Goal: Transaction & Acquisition: Purchase product/service

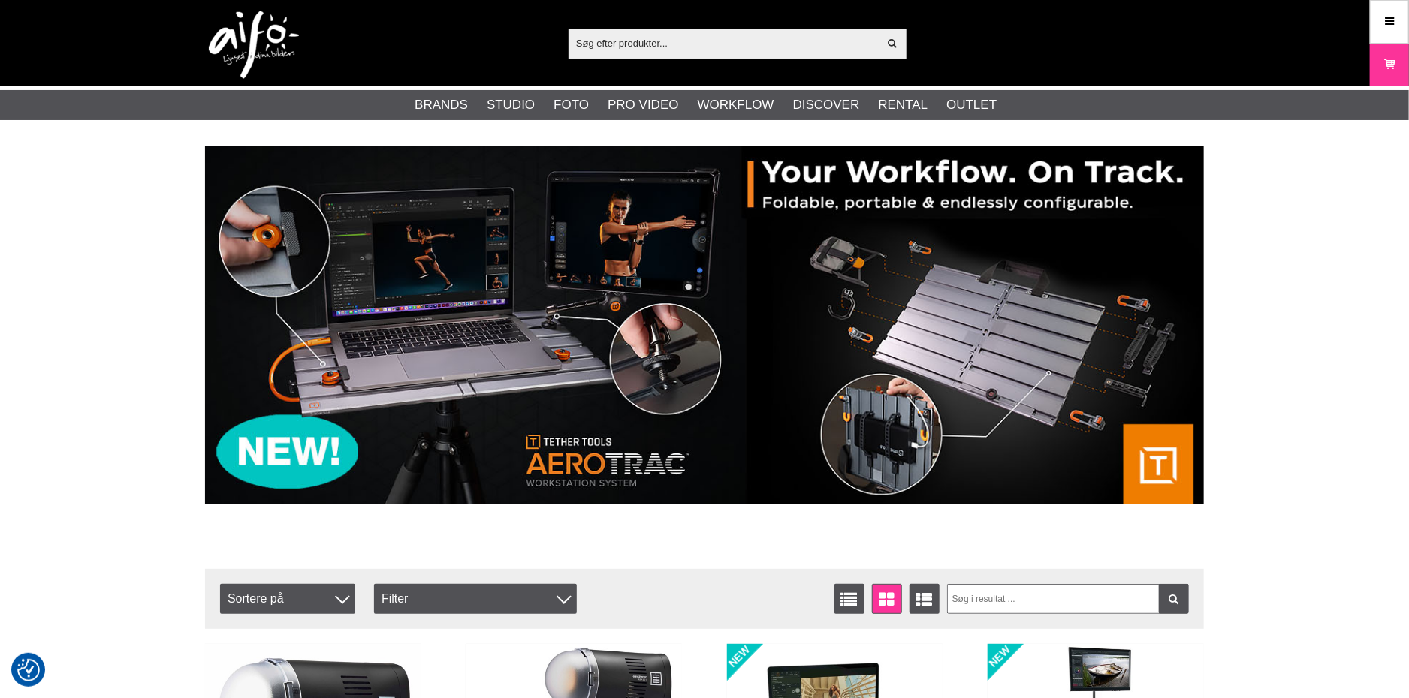
click at [651, 41] on input "text" at bounding box center [723, 43] width 310 height 23
paste input "Tether Tools ONsite Relay C Camera Power"
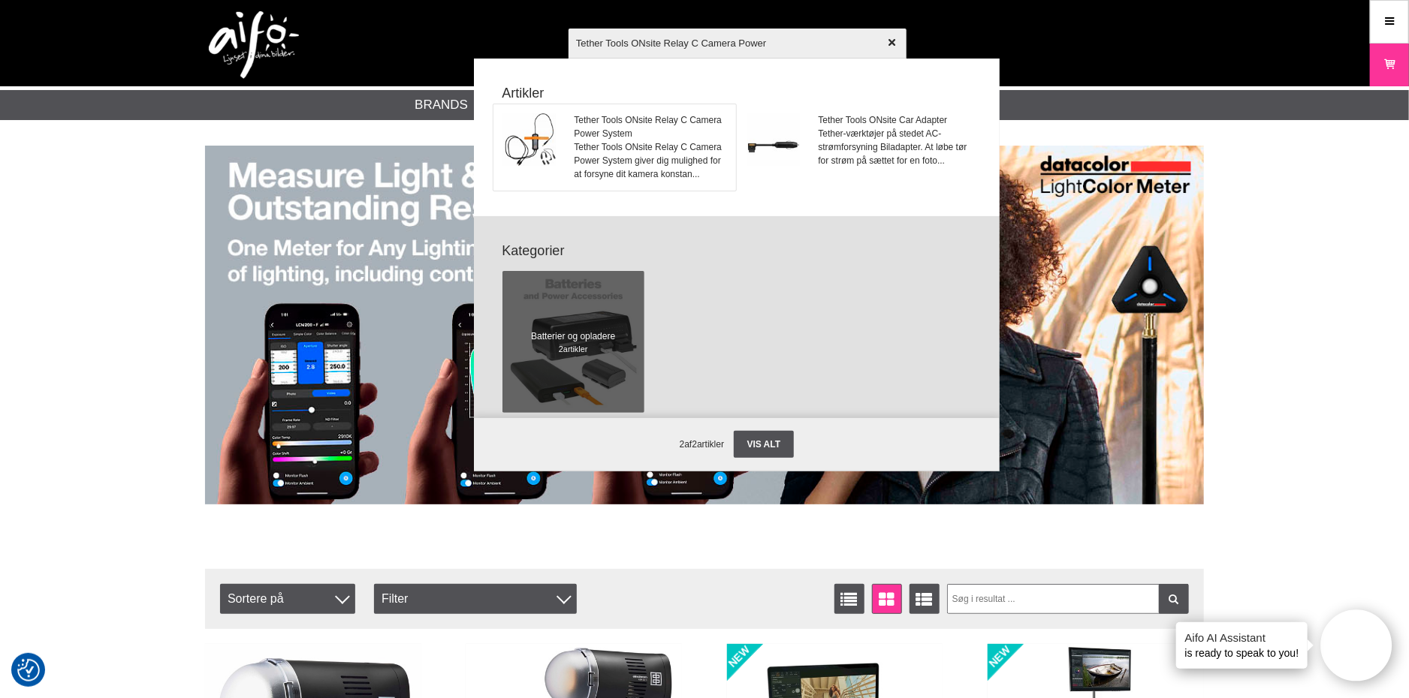
type input "Tether Tools ONsite Relay C Camera Power"
click at [665, 125] on span "Tether Tools ONsite Relay C Camera Power System" at bounding box center [650, 126] width 152 height 27
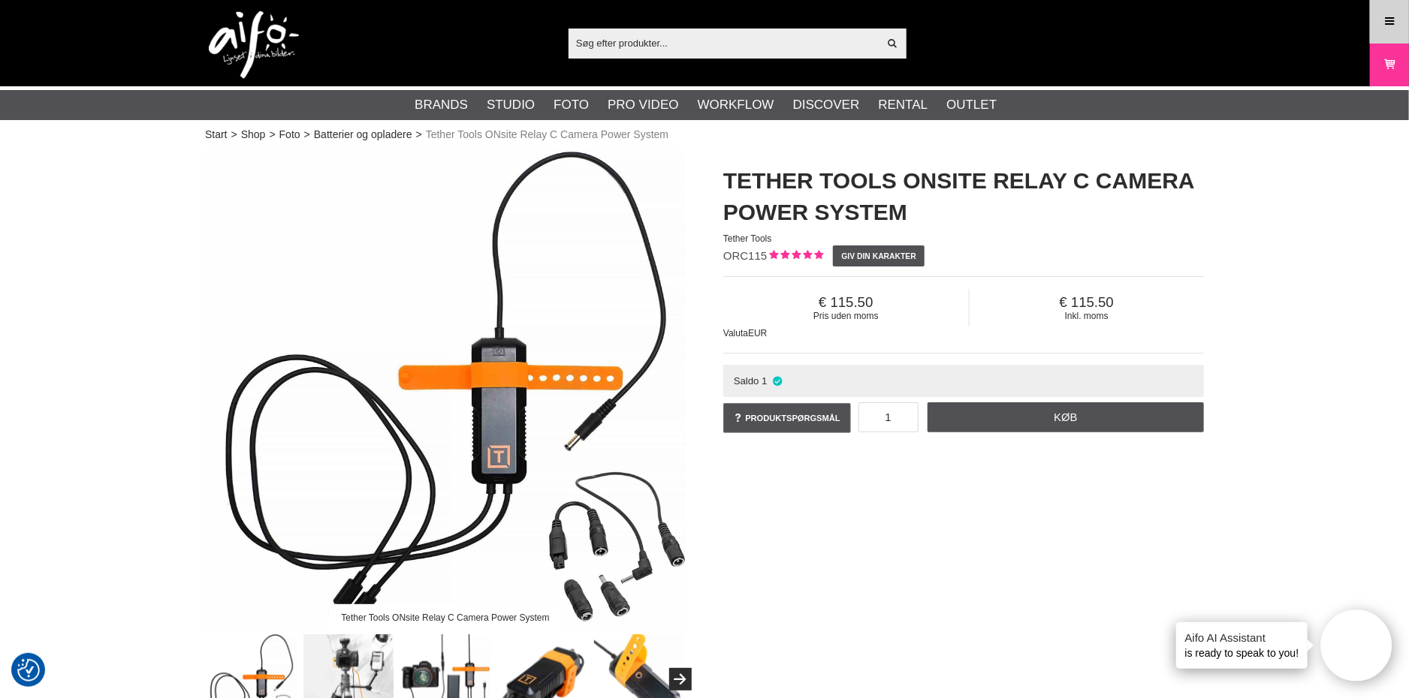
click at [1392, 18] on icon at bounding box center [1389, 22] width 14 height 17
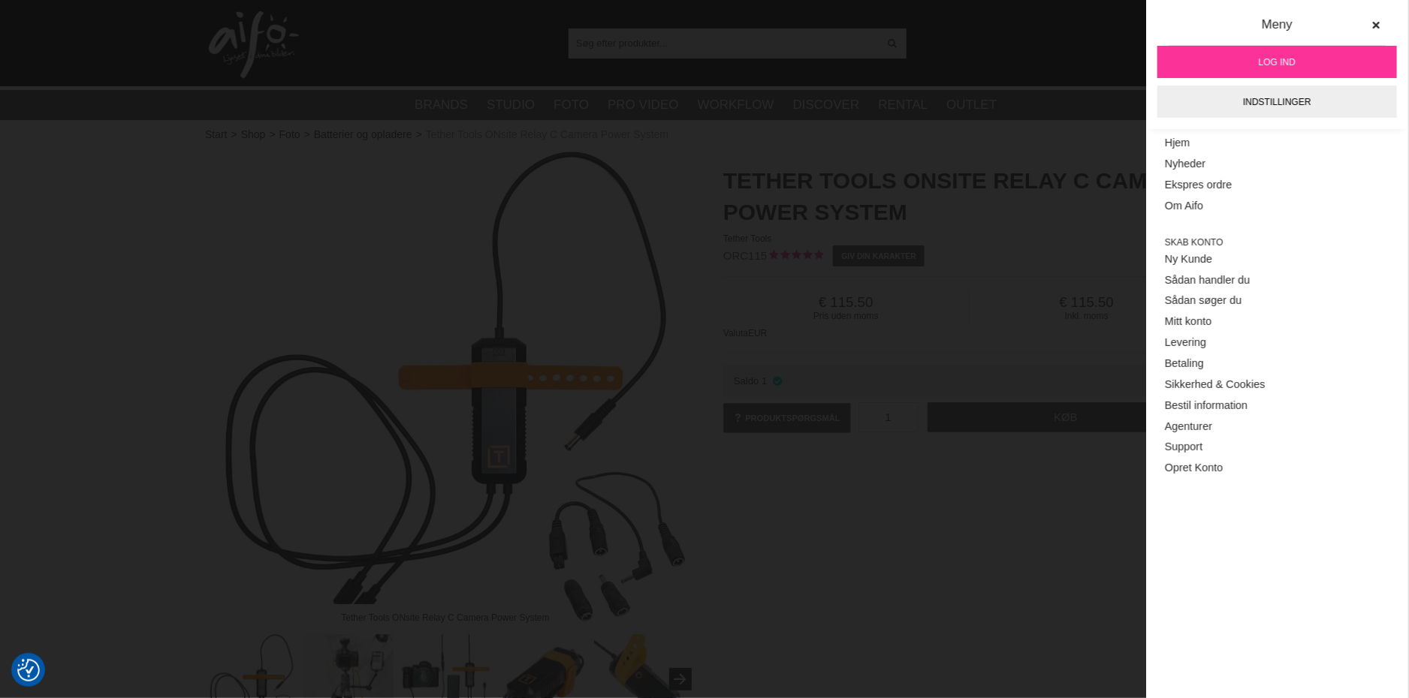
click at [1293, 60] on span "Log ind" at bounding box center [1276, 63] width 37 height 14
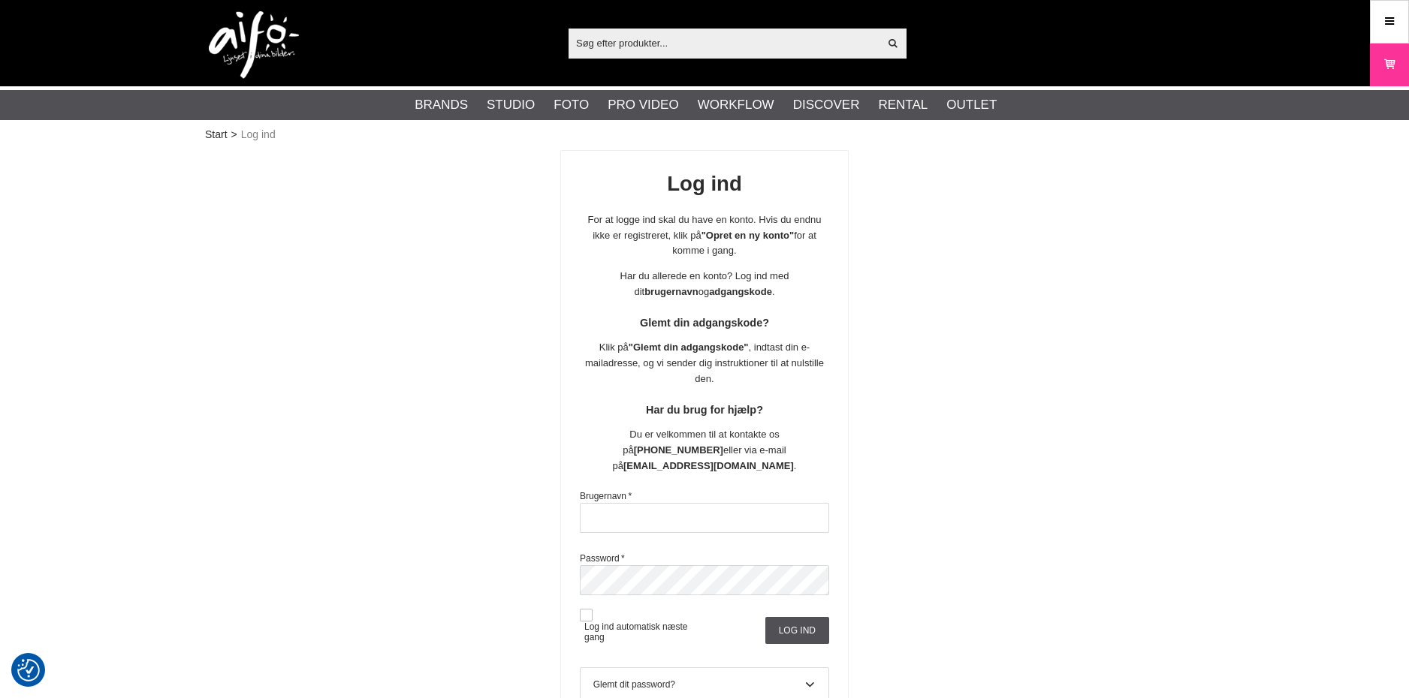
checkbox input "true"
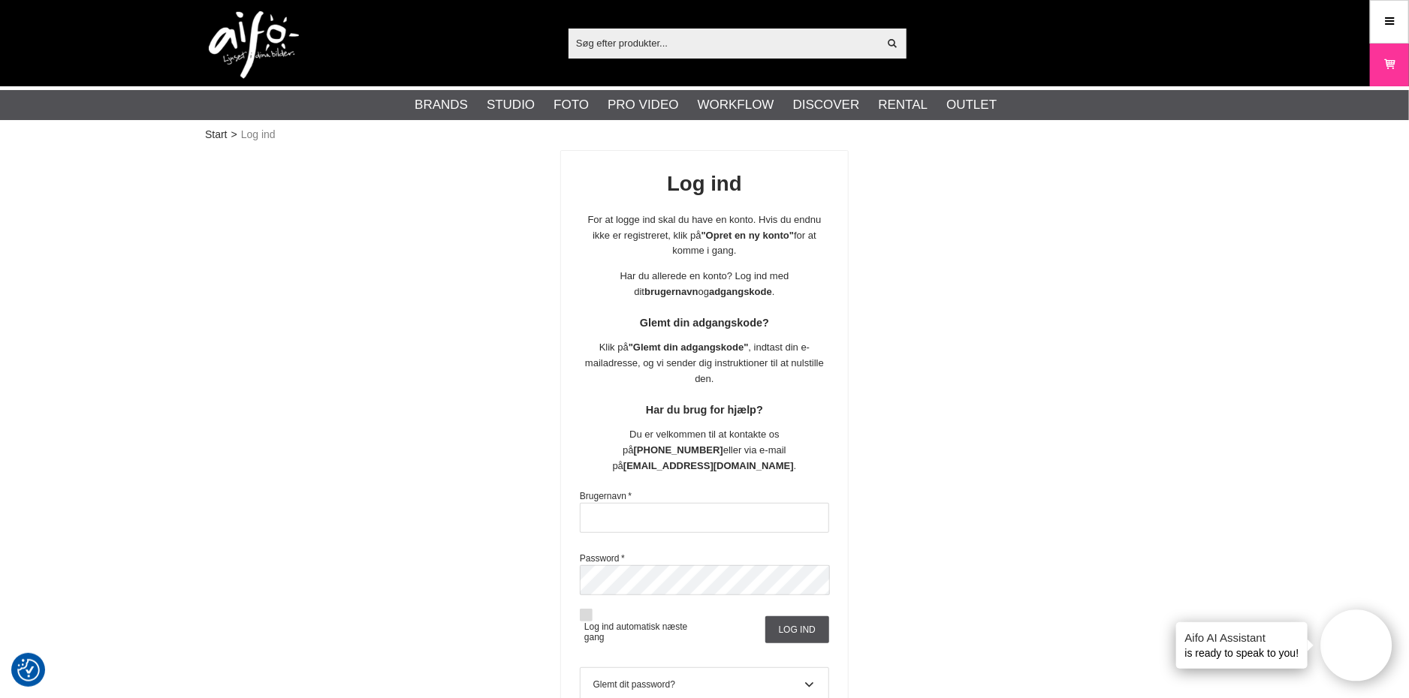
type input "salg@vefafoto.dk"
click at [587, 609] on button at bounding box center [586, 615] width 13 height 13
click at [818, 616] on input "Log ind" at bounding box center [797, 629] width 64 height 27
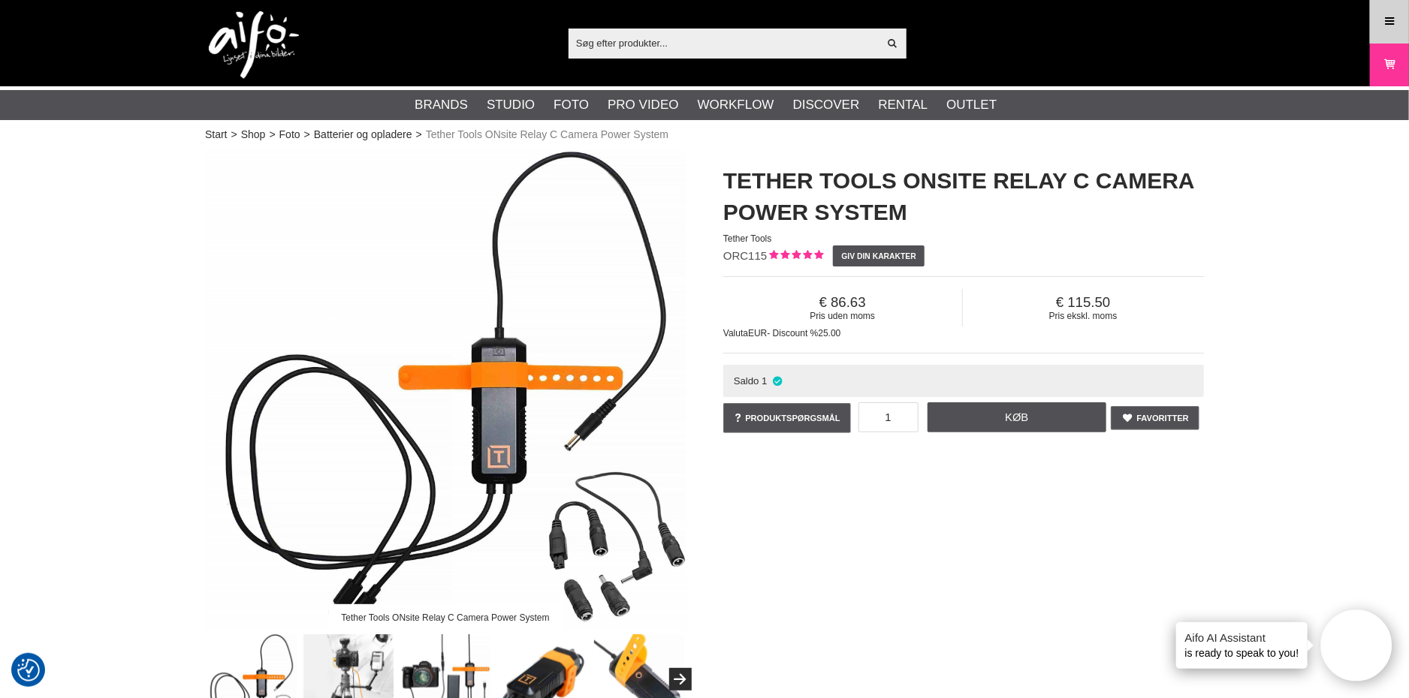
click at [1384, 11] on link "Meny" at bounding box center [1389, 21] width 38 height 35
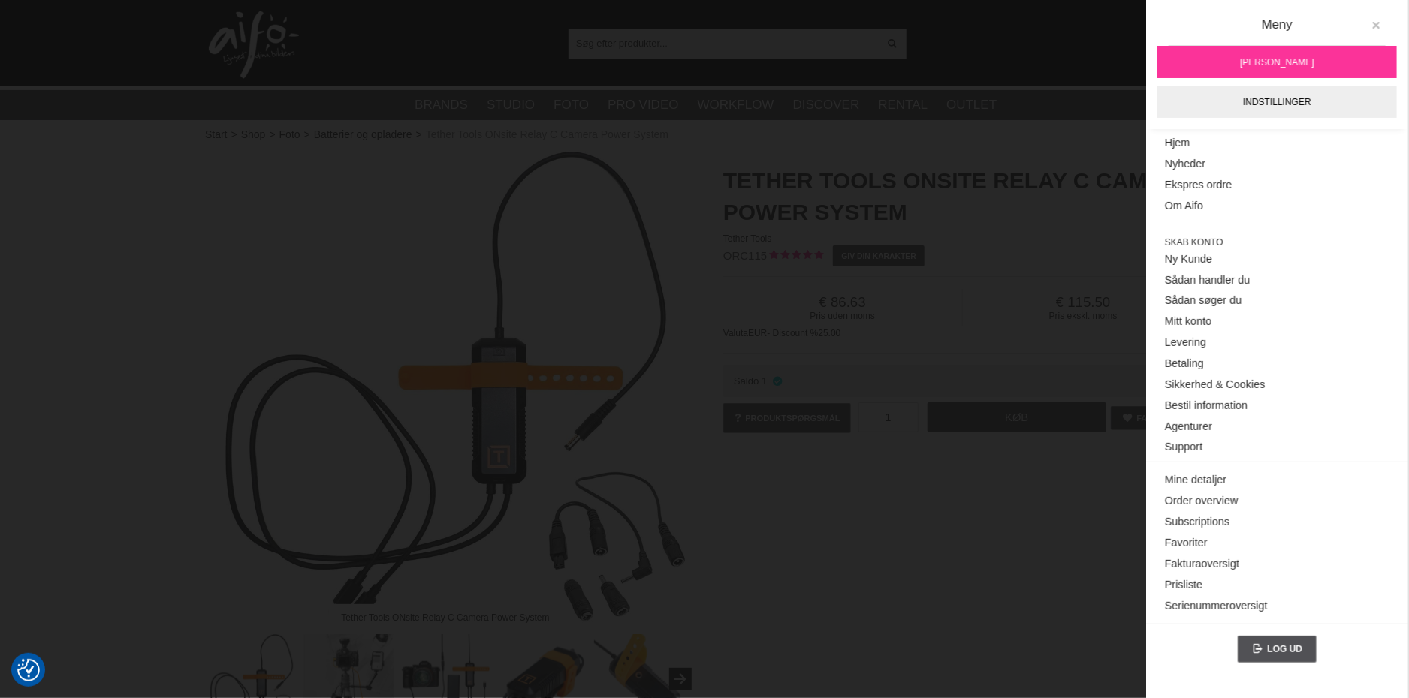
click at [1372, 28] on icon at bounding box center [1375, 25] width 11 height 11
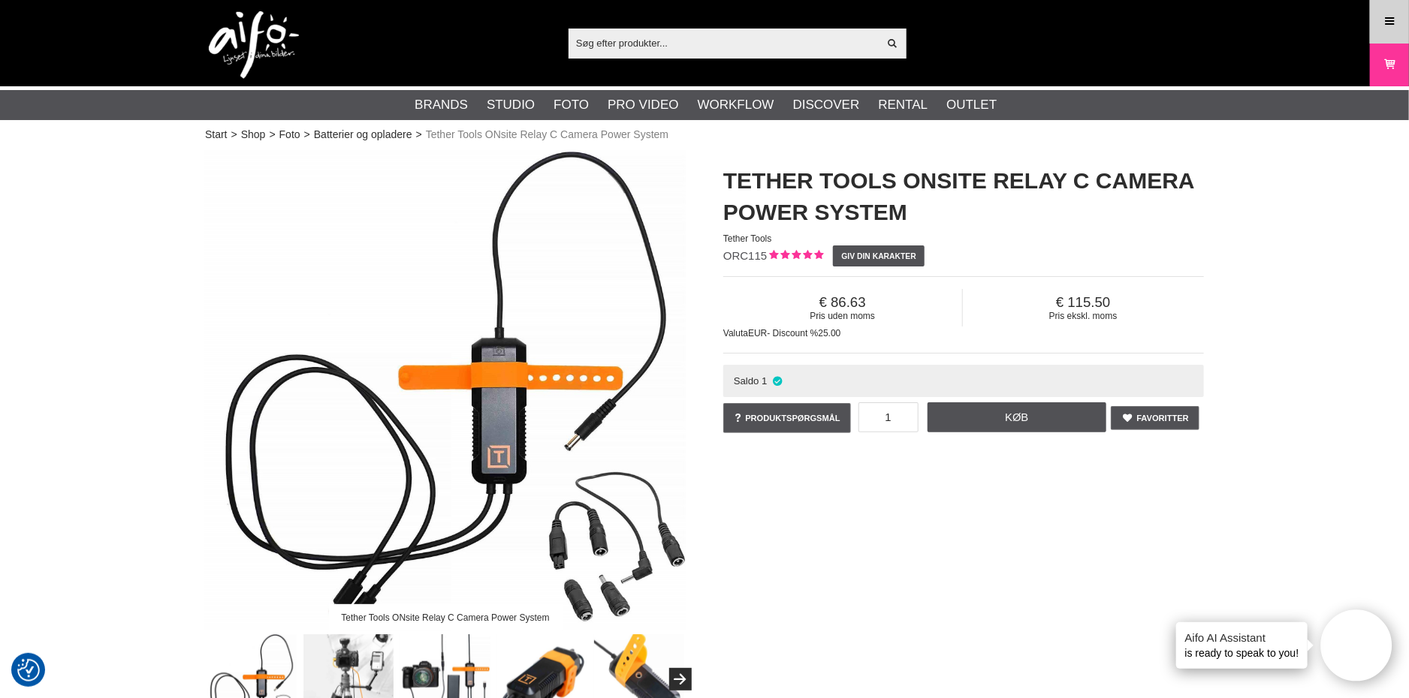
click at [1388, 21] on icon at bounding box center [1389, 22] width 14 height 17
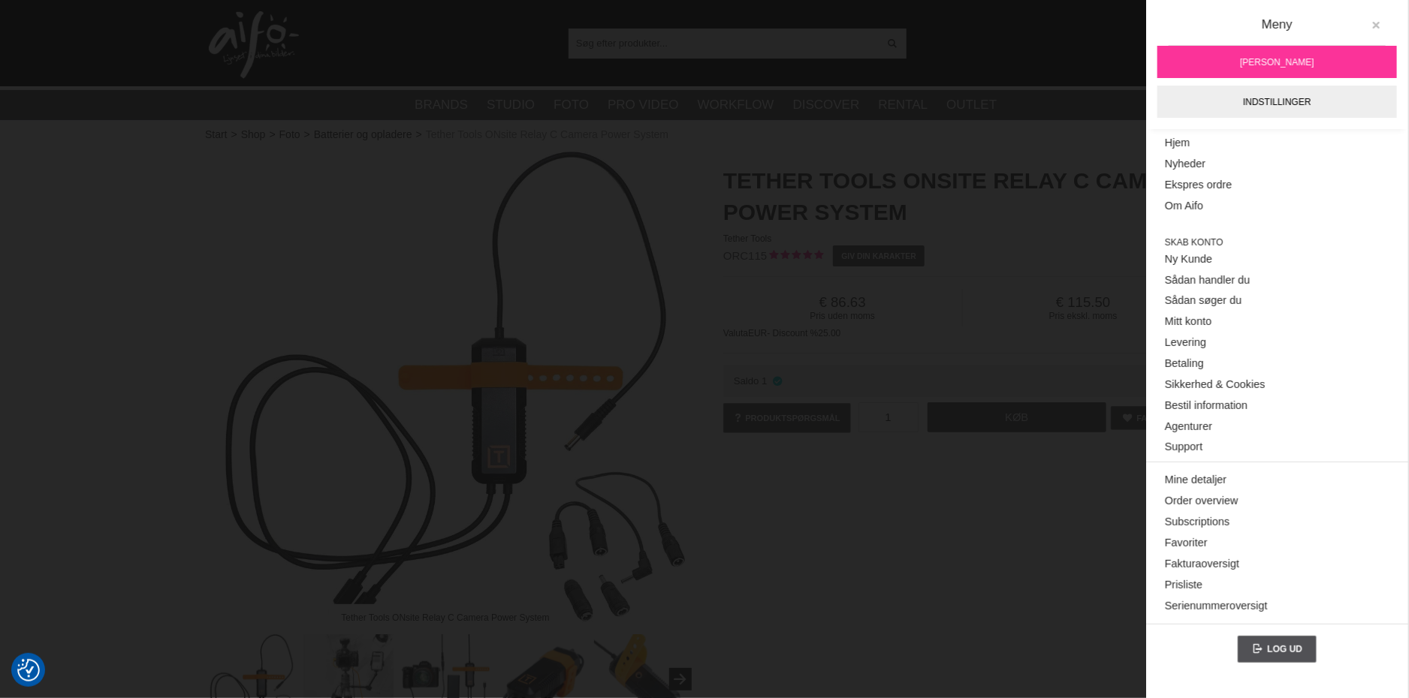
click at [1388, 21] on button at bounding box center [1375, 25] width 27 height 27
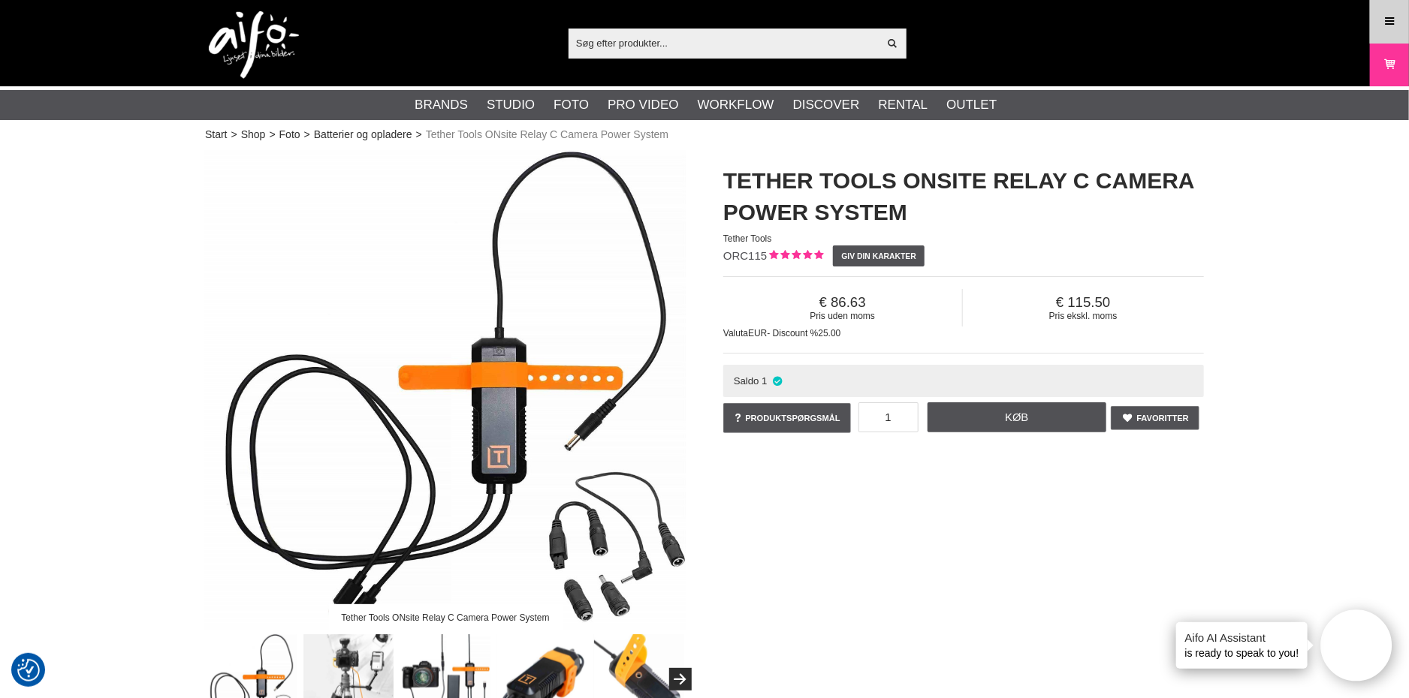
click at [1390, 17] on icon at bounding box center [1389, 22] width 14 height 17
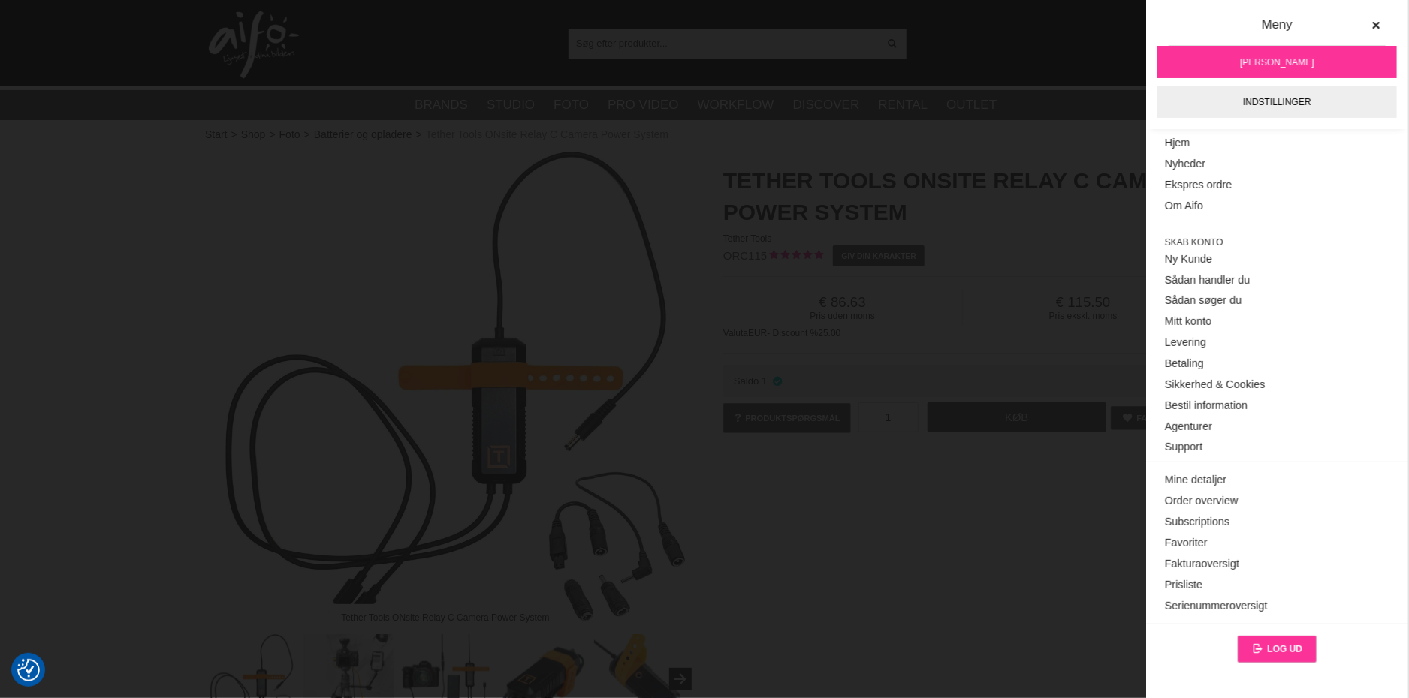
click at [1286, 653] on span "Log ud" at bounding box center [1285, 649] width 35 height 11
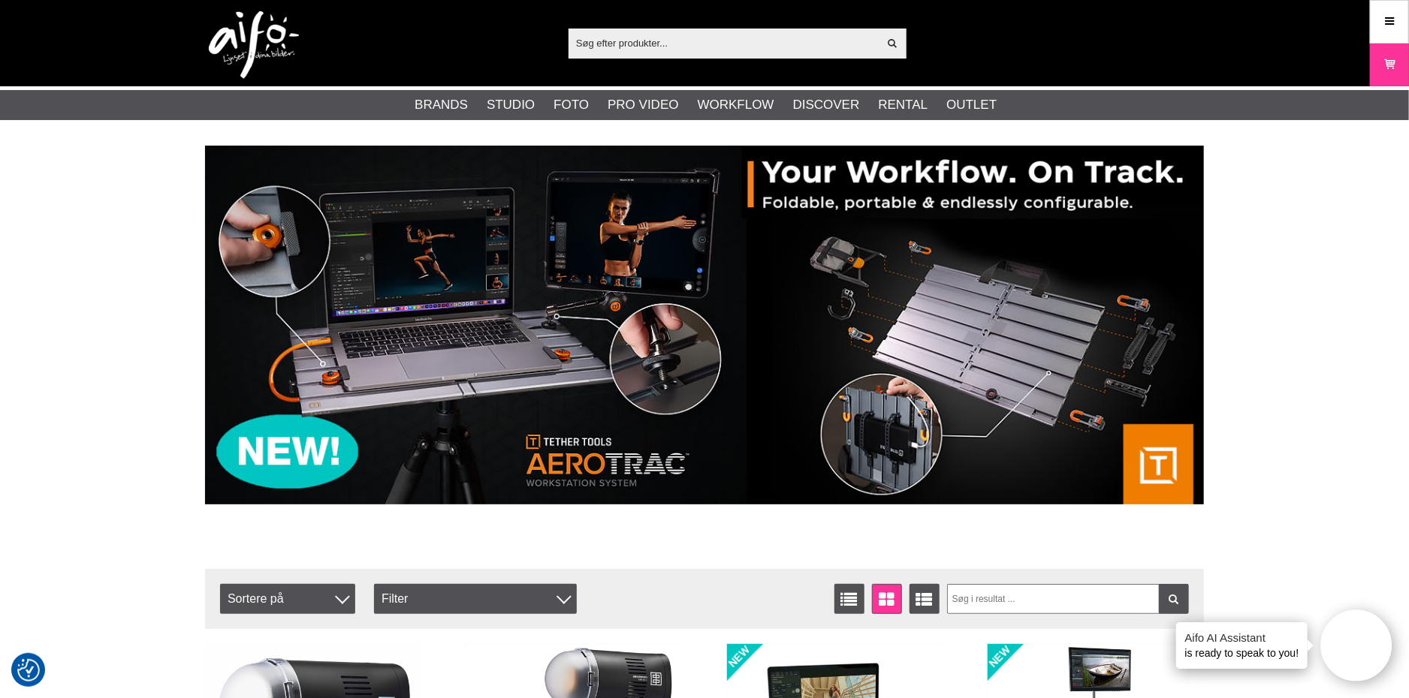
click at [640, 47] on input "text" at bounding box center [723, 43] width 310 height 23
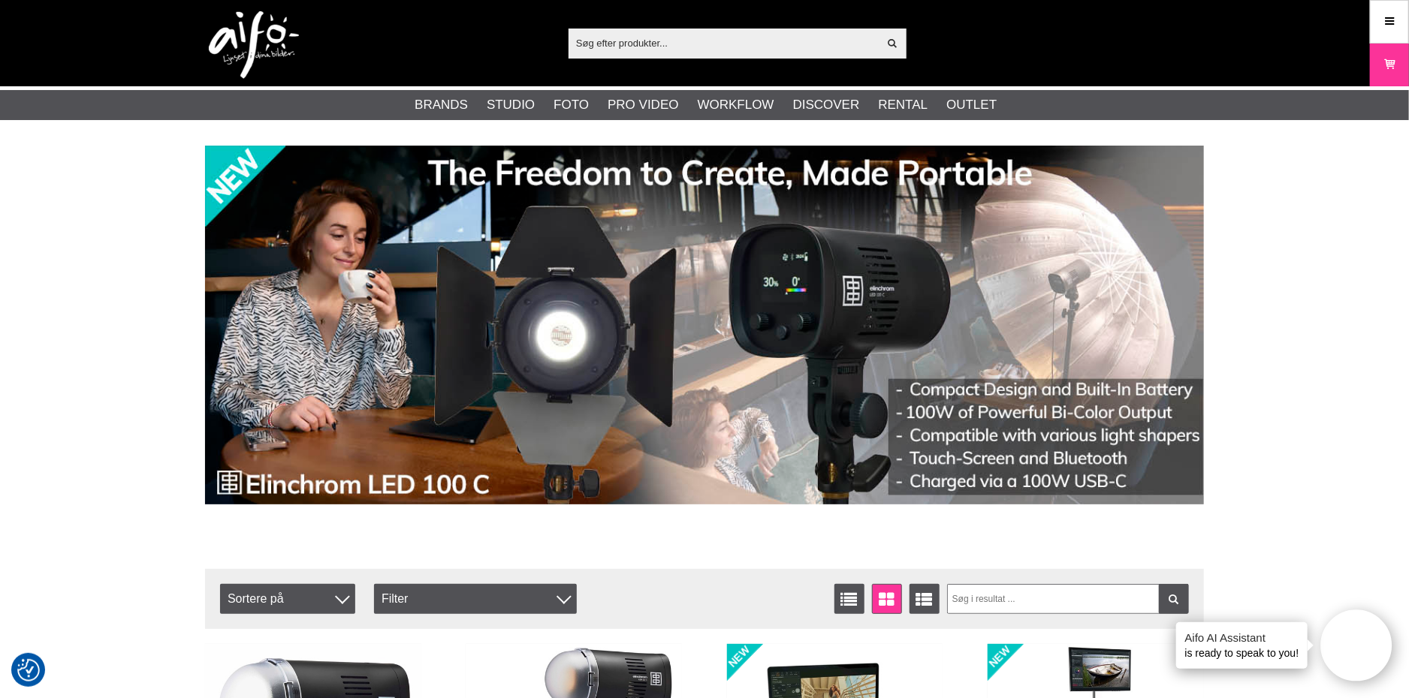
paste input "Tether Tools ONsite Relay C Camera Power"
type input "Tether Tools ONsite Relay C Camera Power"
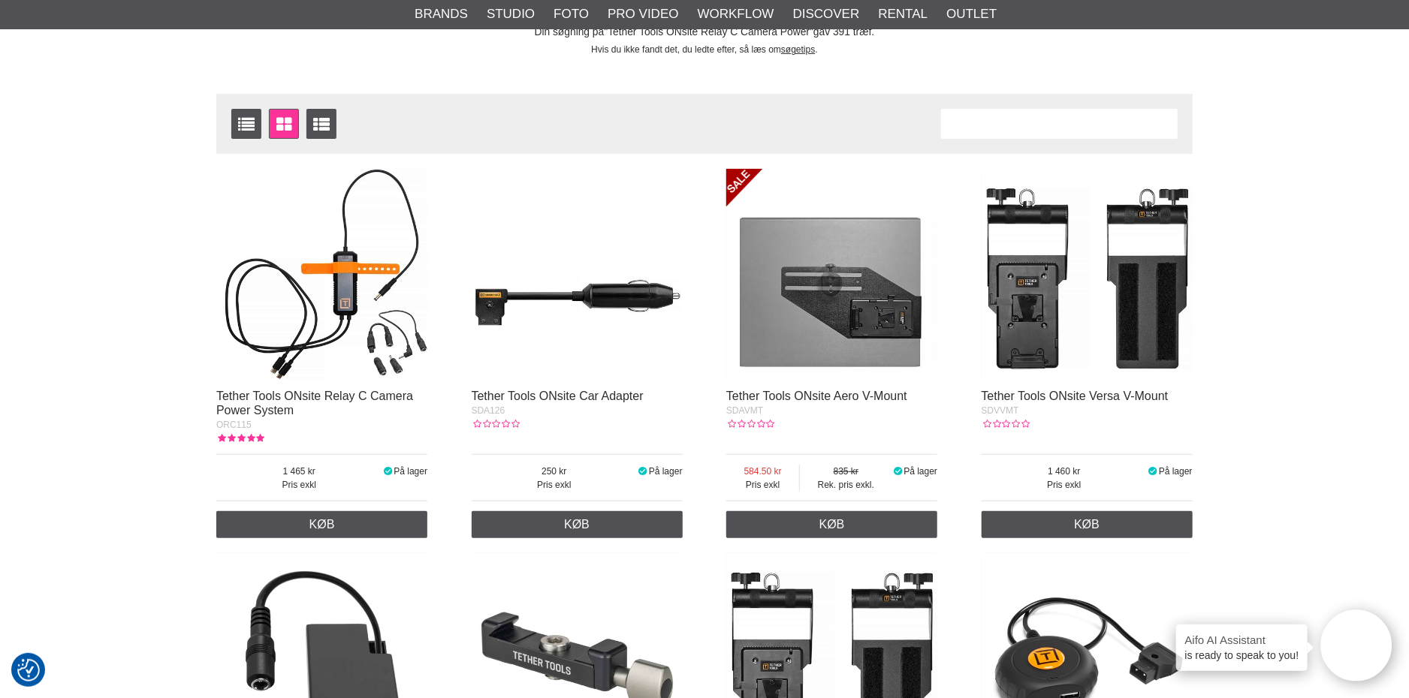
scroll to position [225, 0]
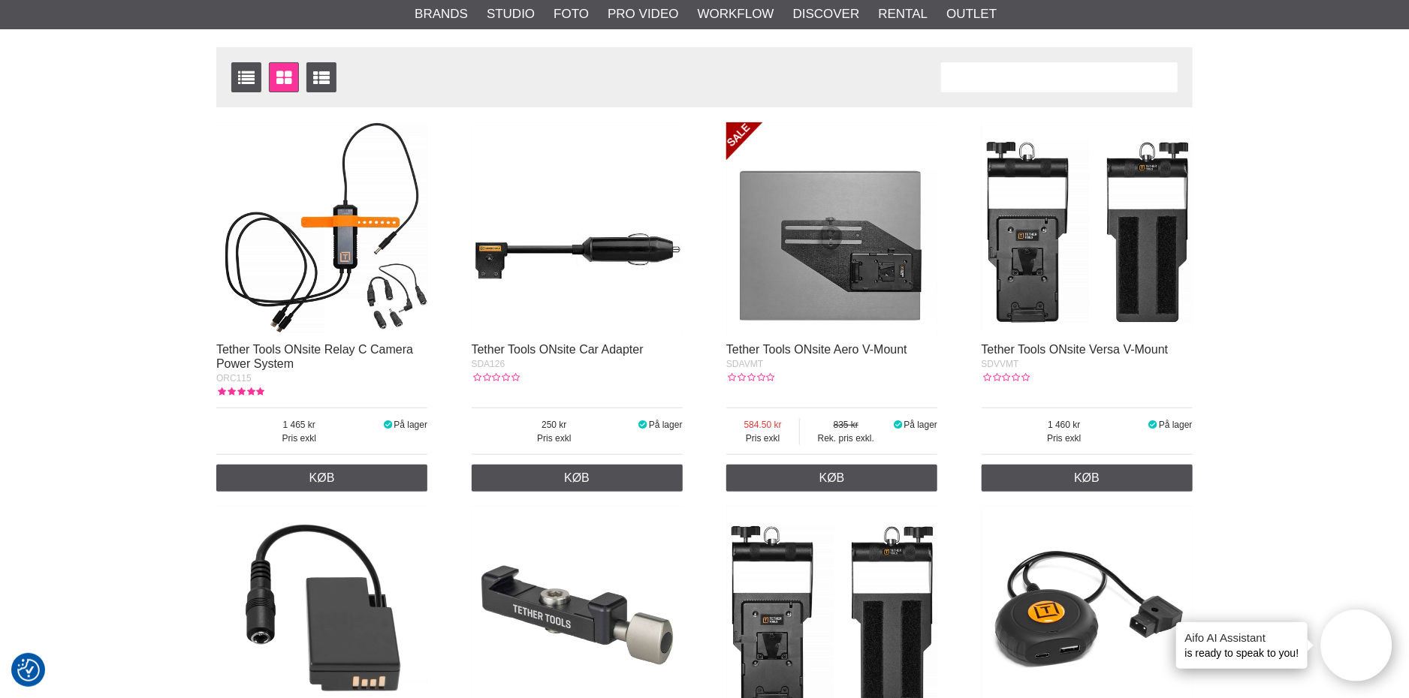
click at [993, 74] on div "[PERSON_NAME] træf 390" at bounding box center [1059, 77] width 237 height 30
click at [991, 77] on div "[PERSON_NAME] træf 390" at bounding box center [1059, 77] width 237 height 30
click at [960, 76] on div "[PERSON_NAME] træf 390" at bounding box center [1059, 77] width 237 height 30
click at [960, 76] on div "Antal træf 390" at bounding box center [1059, 77] width 237 height 30
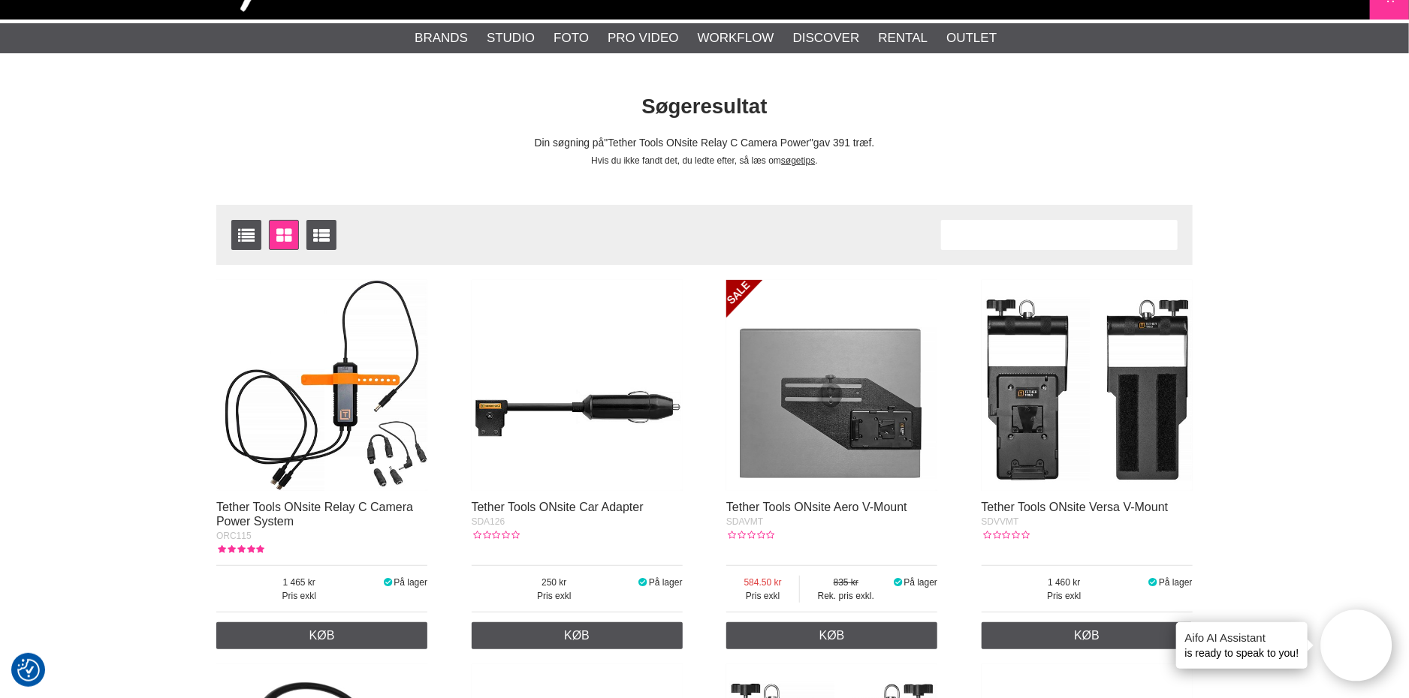
scroll to position [0, 0]
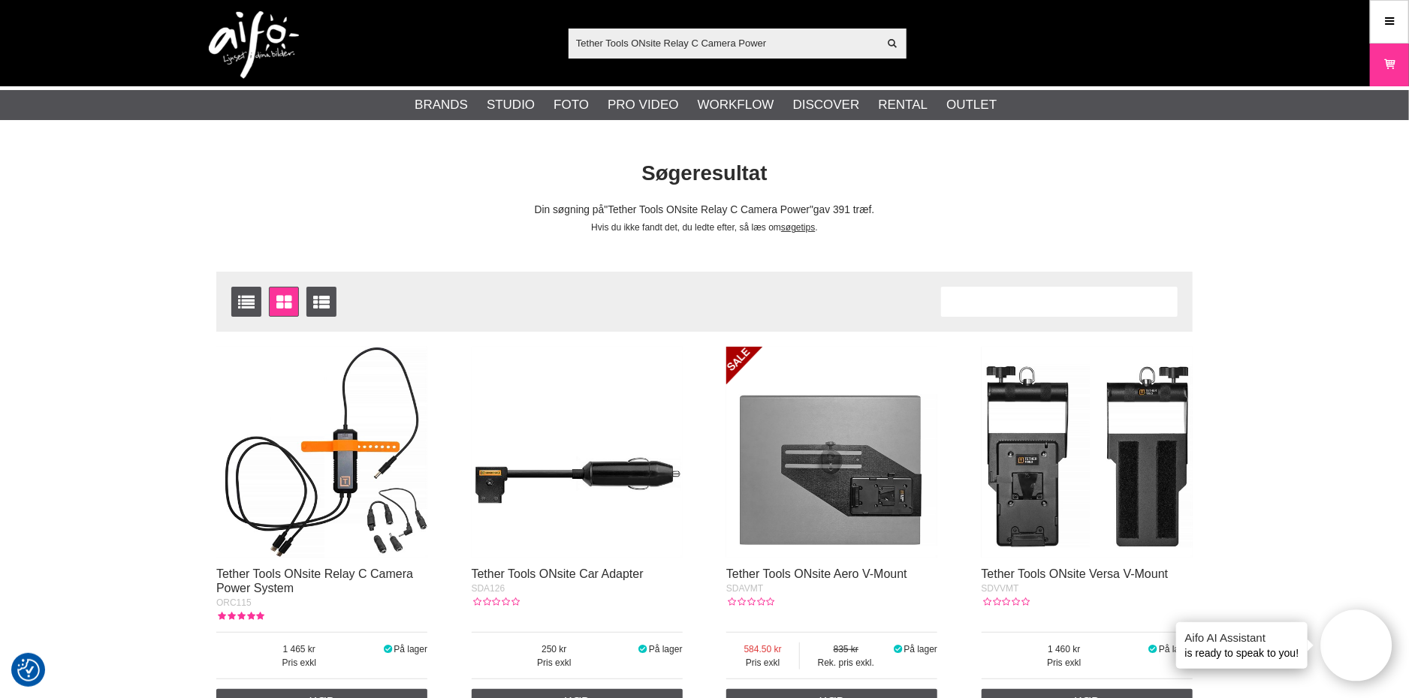
click at [727, 48] on input "Tether Tools ONsite Relay C Camera Power" at bounding box center [723, 43] width 310 height 23
drag, startPoint x: 812, startPoint y: 41, endPoint x: 470, endPoint y: 35, distance: 341.7
click at [470, 35] on div "Tether Tools ONsite Relay C Camera Power Vis alt Artikler Kategorier af artikle…" at bounding box center [704, 43] width 1021 height 86
paste input "Relay Camera Coupler for En-El14A"
type input "Tether Tools Relay Camera Coupler for En-El14A"
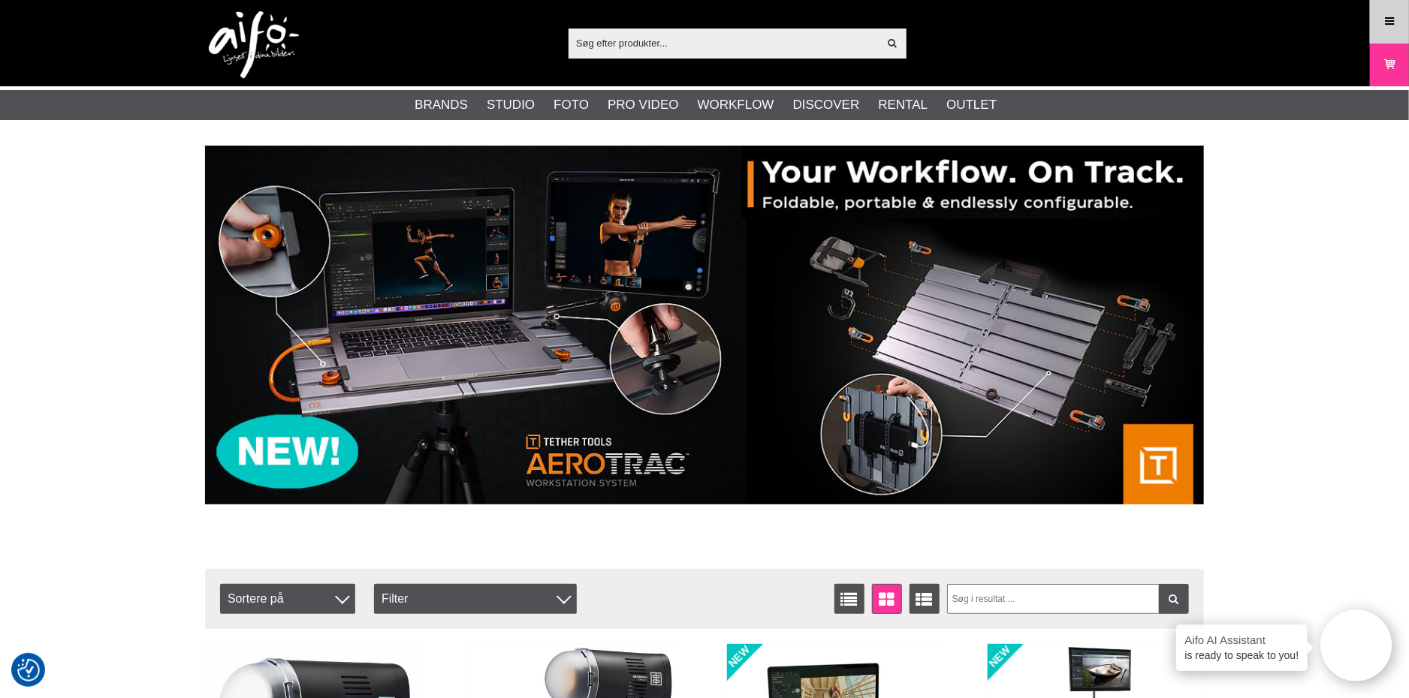
click at [1394, 21] on icon at bounding box center [1389, 22] width 14 height 17
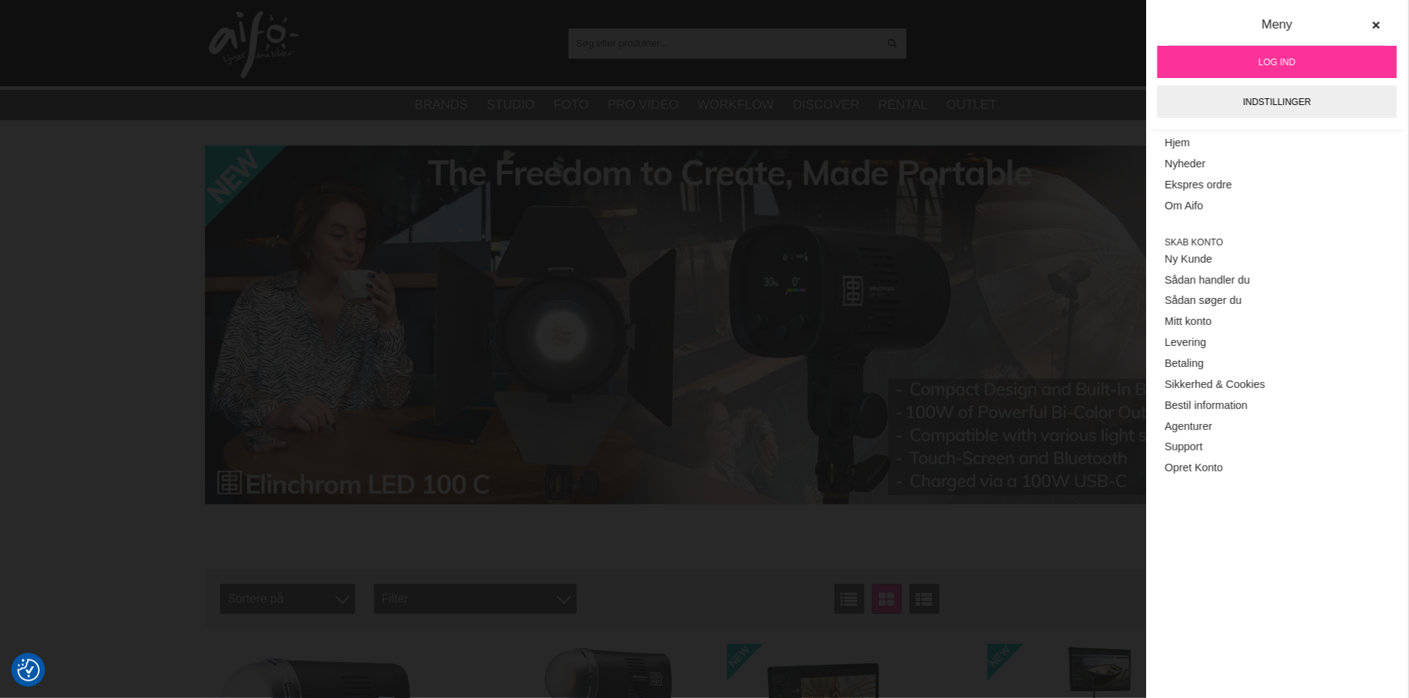
click at [1264, 64] on span "Log ind" at bounding box center [1276, 63] width 37 height 14
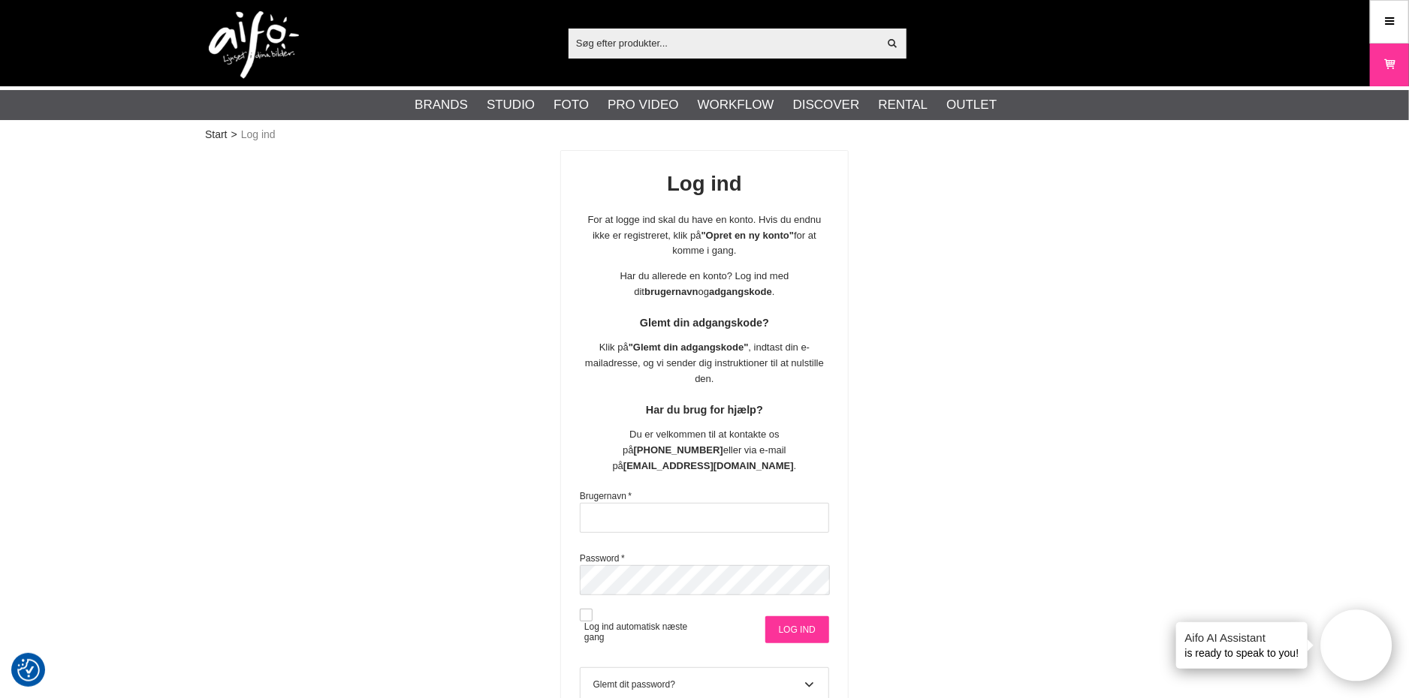
type input "[EMAIL_ADDRESS][DOMAIN_NAME]"
click at [793, 619] on input "Log ind" at bounding box center [797, 629] width 64 height 27
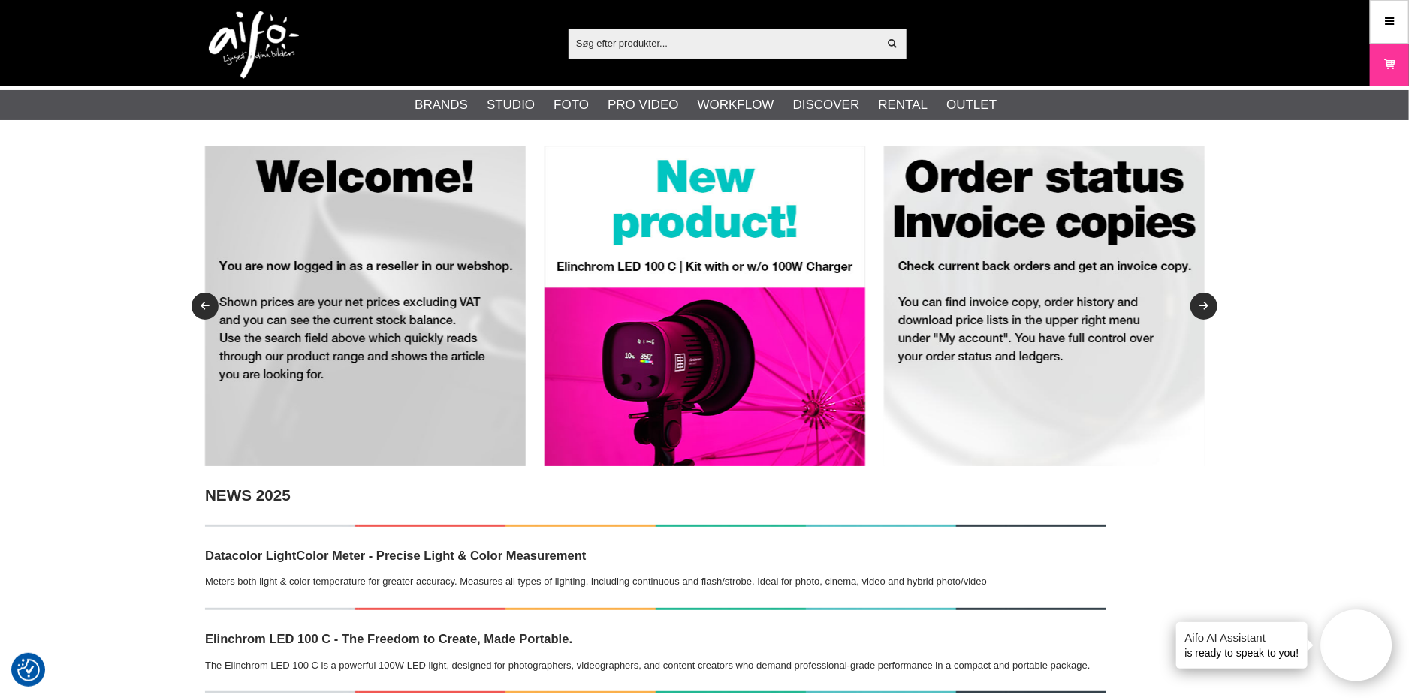
click at [746, 35] on input "text" at bounding box center [723, 43] width 310 height 23
paste input "490358"
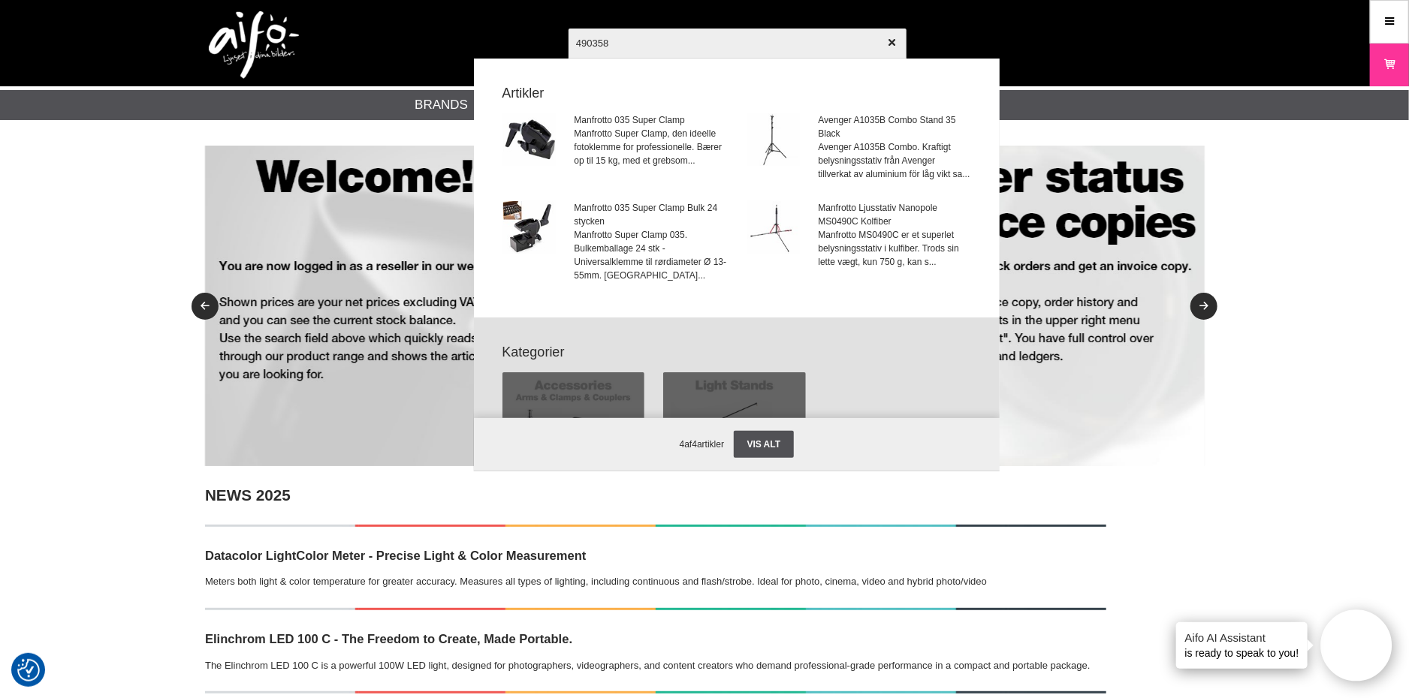
drag, startPoint x: 600, startPoint y: 48, endPoint x: 397, endPoint y: 68, distance: 203.8
click at [398, 69] on div "490358 Vis alt Artikler Manfrotto 035 Super Clamp Manfrotto Super Clamp, den id…" at bounding box center [704, 43] width 1021 height 86
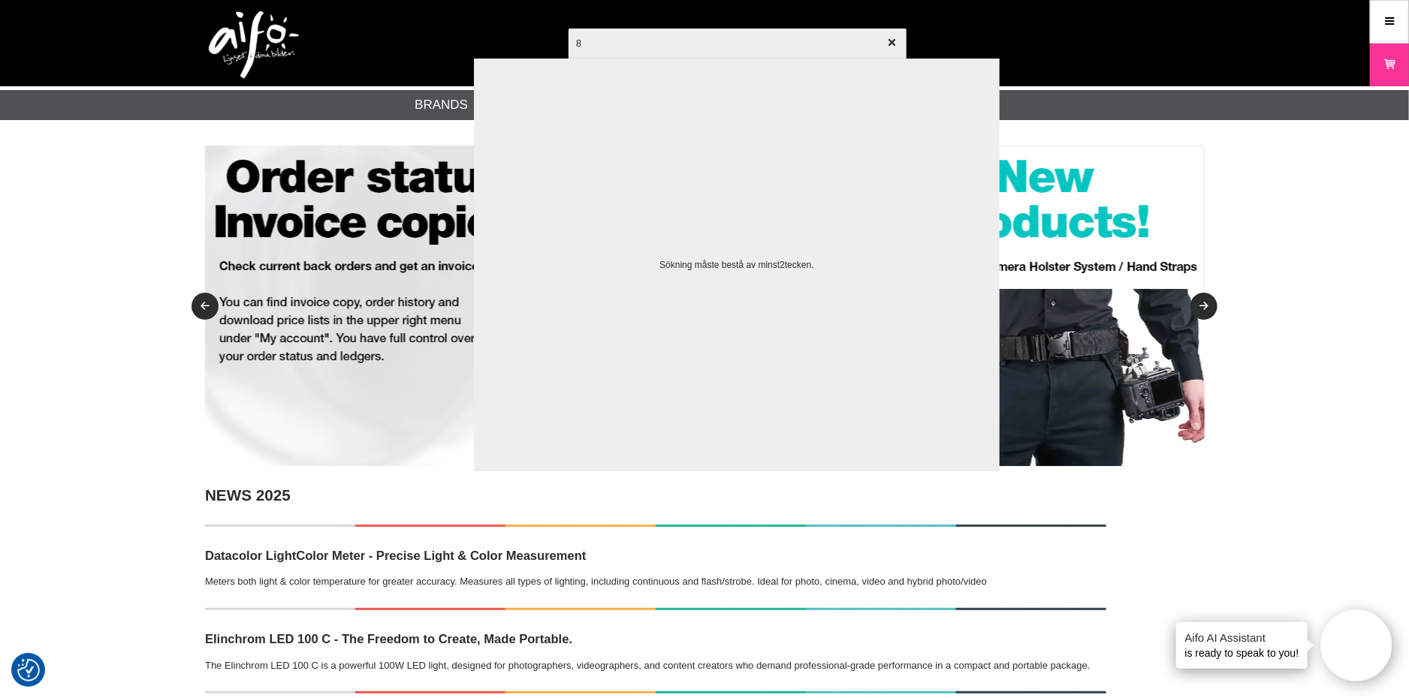
type input "8"
click at [1004, 553] on div at bounding box center [704, 349] width 1409 height 698
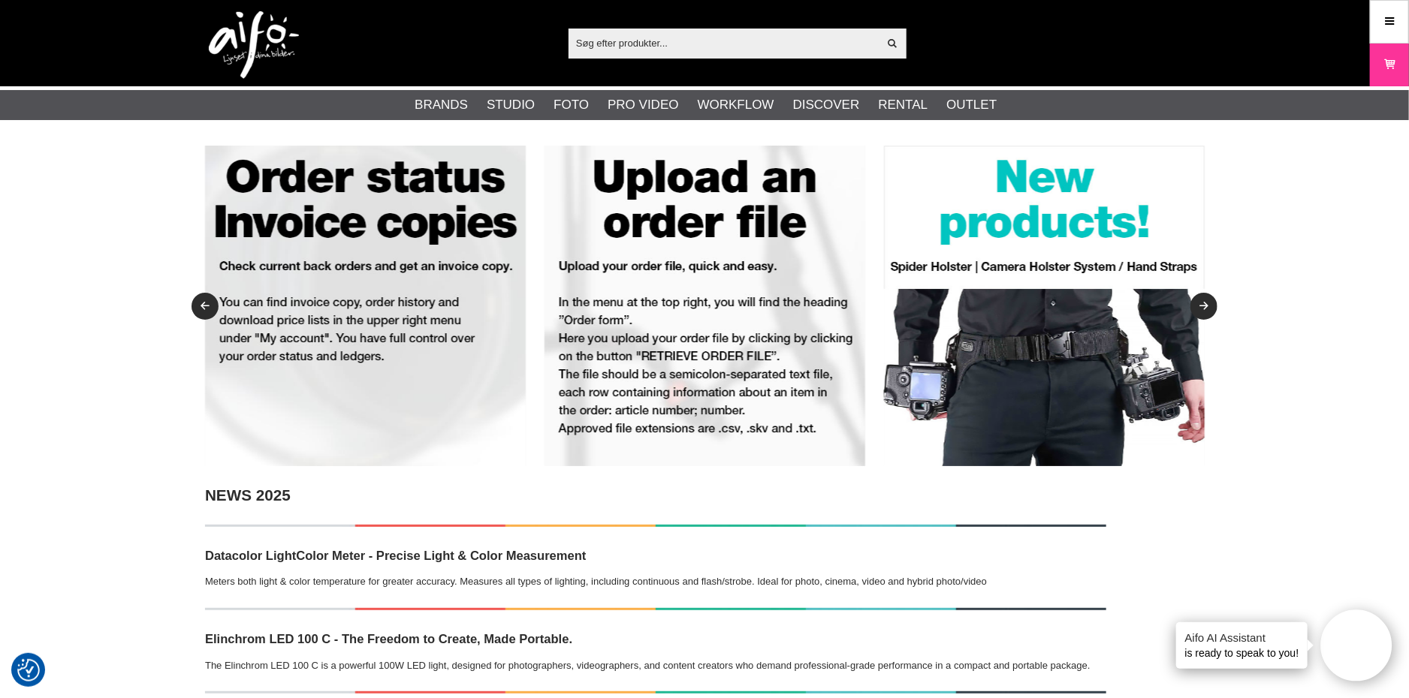
drag, startPoint x: 733, startPoint y: 38, endPoint x: 598, endPoint y: 33, distance: 135.2
click at [610, 34] on input "text" at bounding box center [723, 43] width 310 height 23
paste input "Tether Tools ONsite Relay C Camera Power"
type input "Tether Tools ONsite Relay C Camera Power"
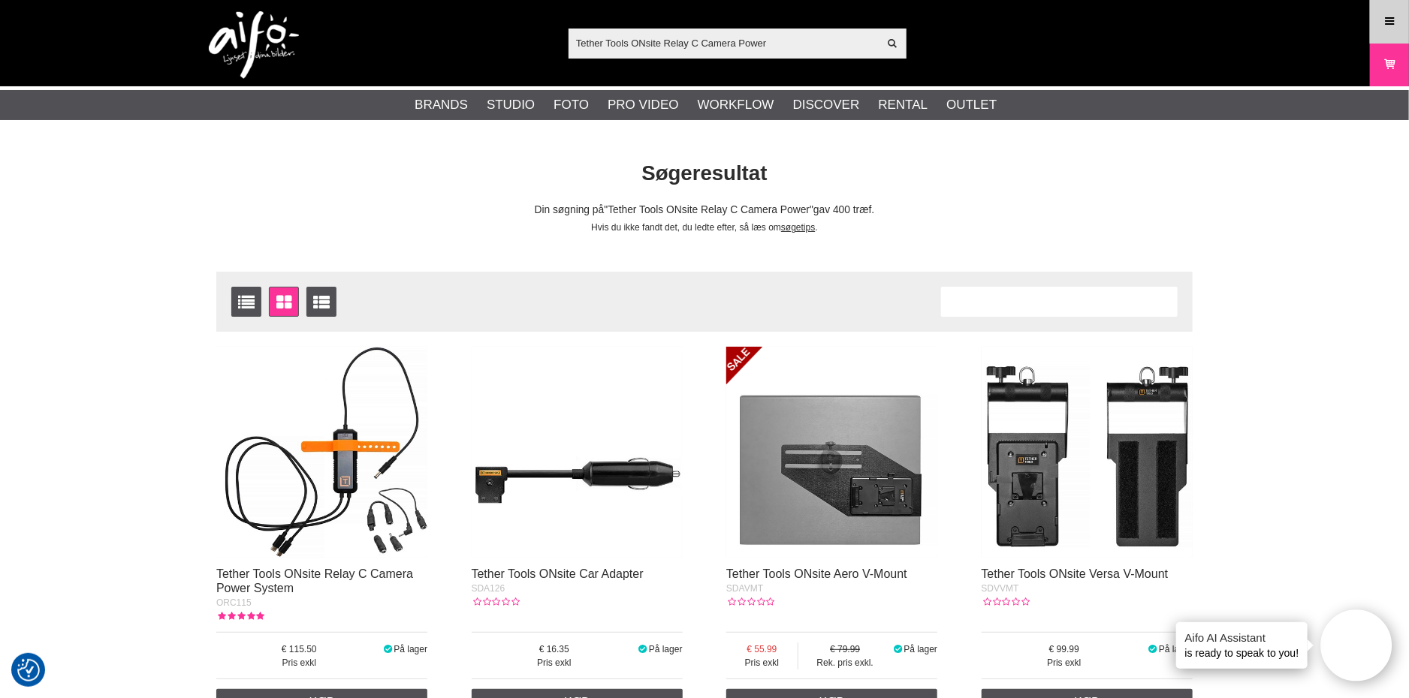
click at [1379, 28] on link "Meny" at bounding box center [1389, 21] width 38 height 35
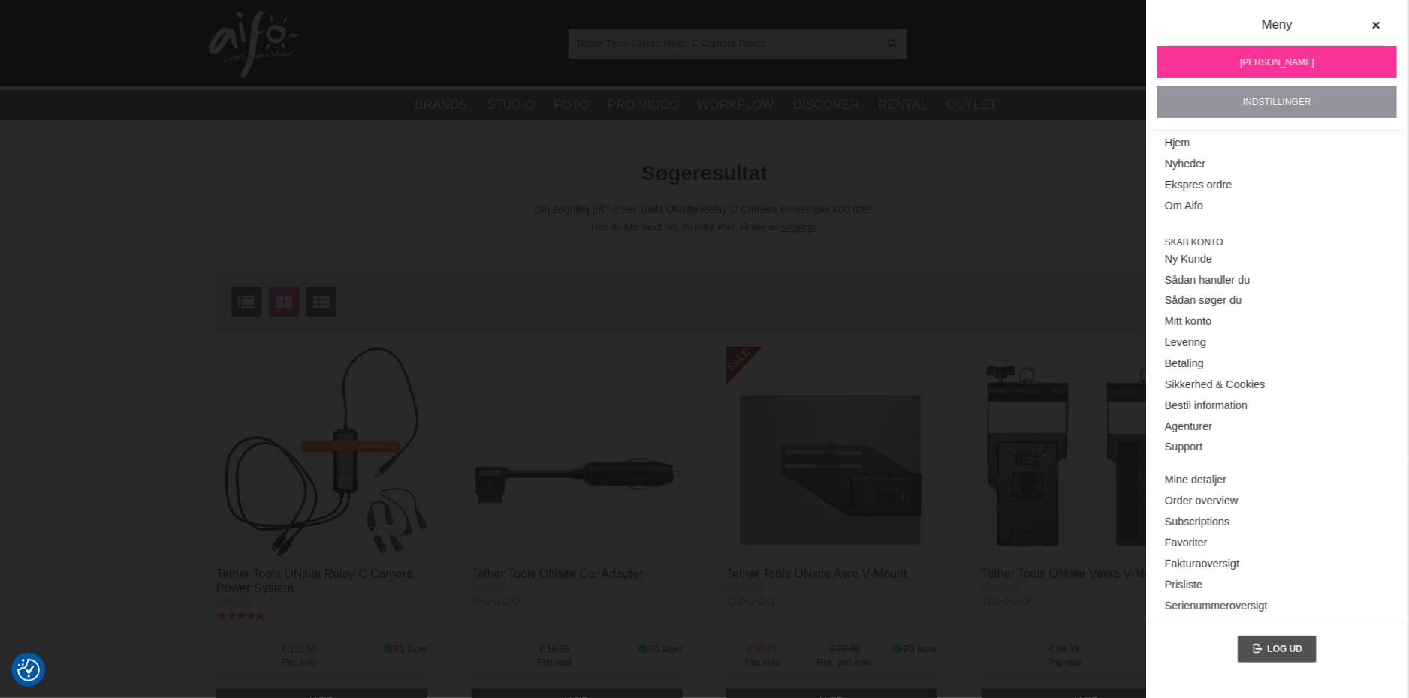
click at [1271, 102] on link "Indstillinger" at bounding box center [1277, 102] width 240 height 32
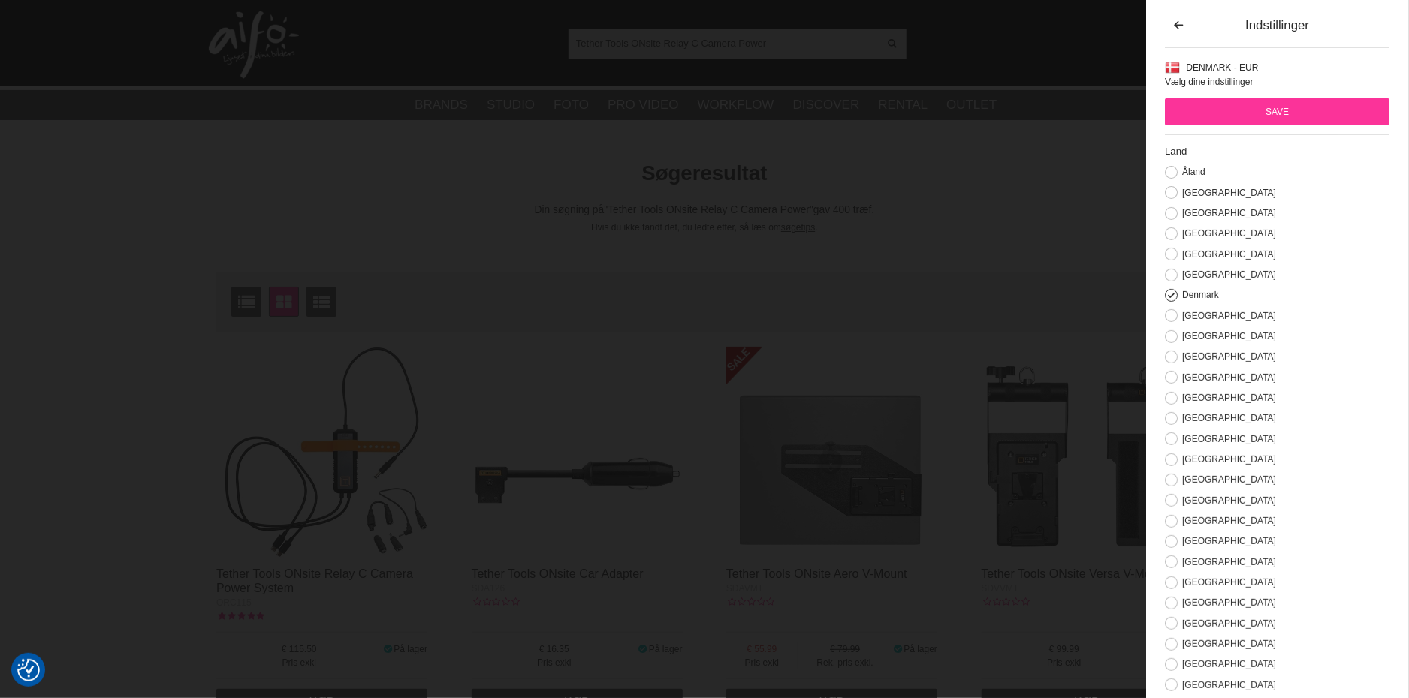
click at [1258, 119] on input "Save" at bounding box center [1277, 111] width 225 height 27
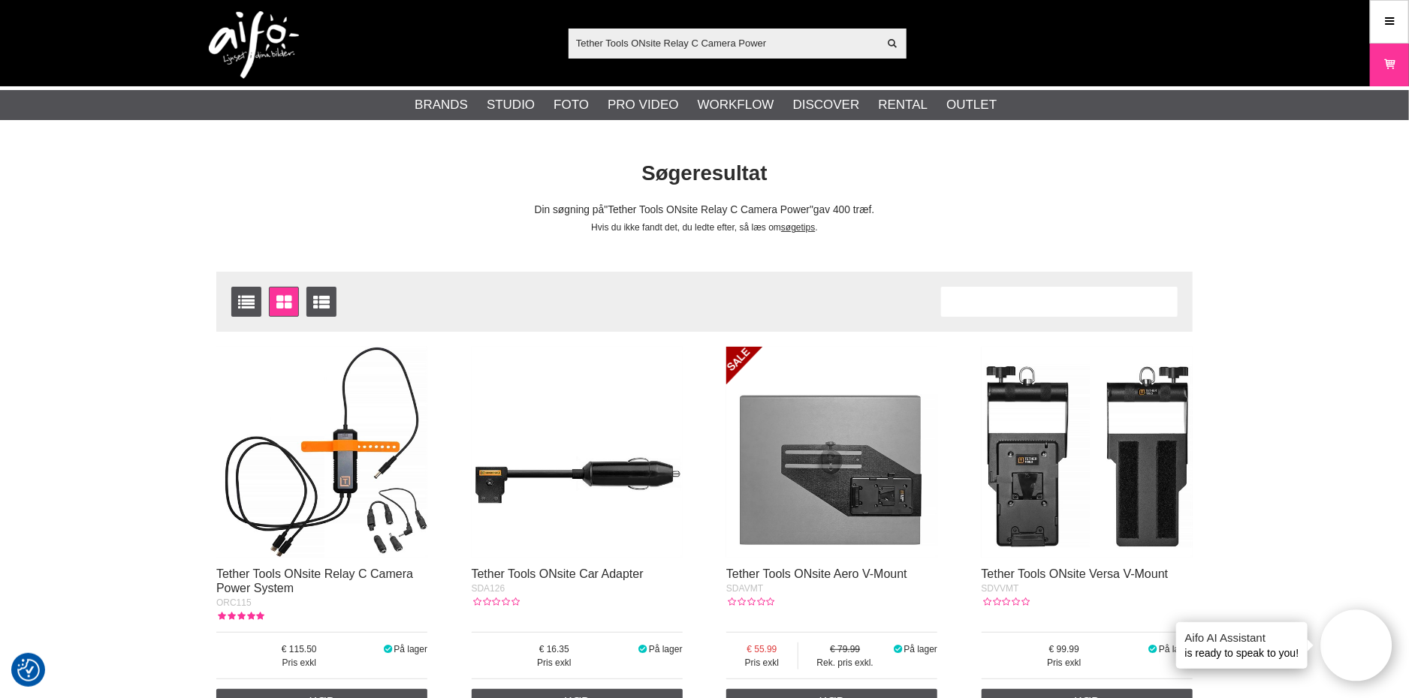
scroll to position [74, 0]
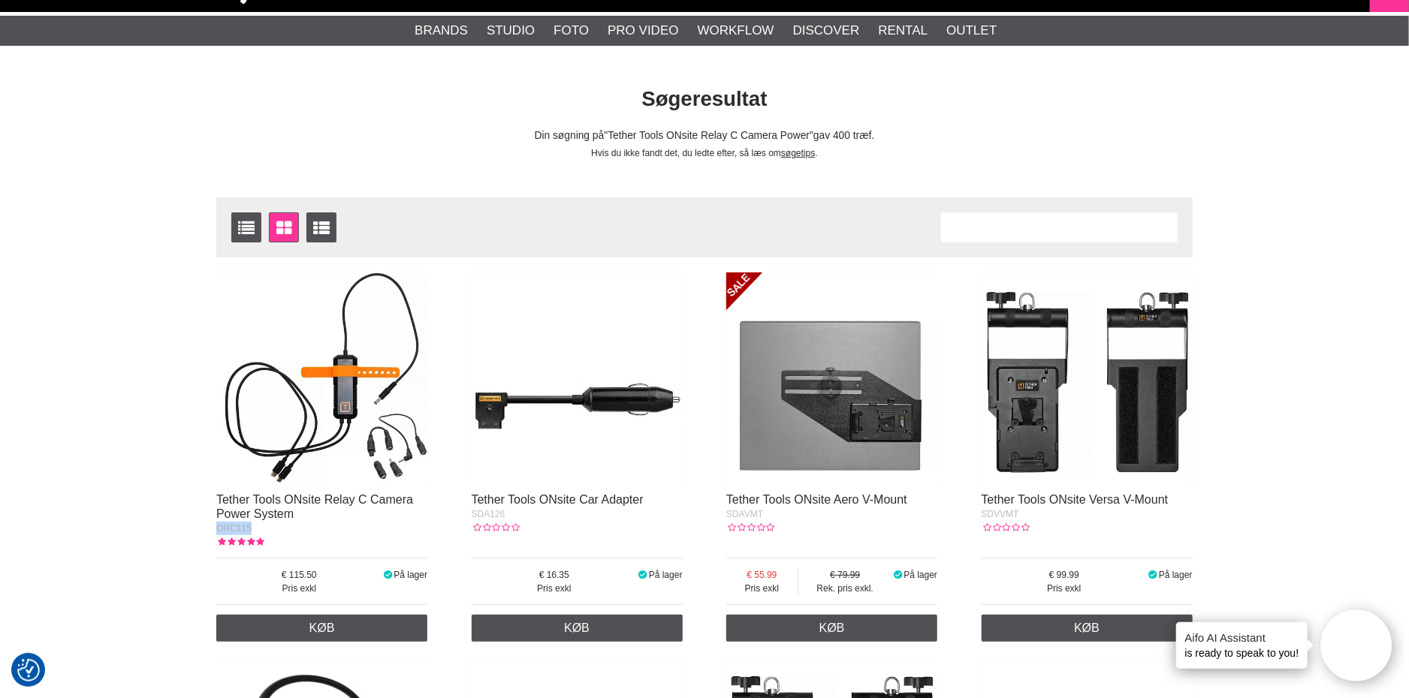
drag, startPoint x: 218, startPoint y: 529, endPoint x: 251, endPoint y: 527, distance: 33.1
click at [251, 527] on div "ORC115" at bounding box center [321, 529] width 211 height 14
copy span "ORC115"
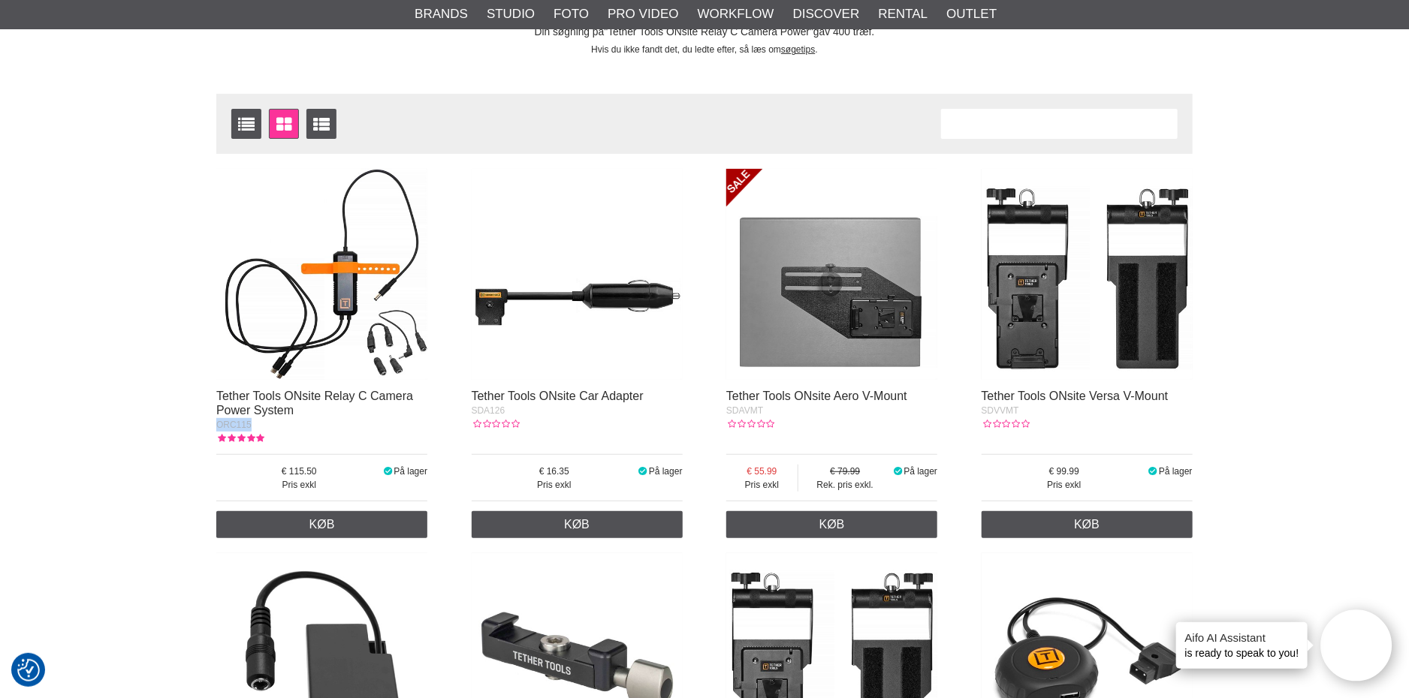
scroll to position [300, 0]
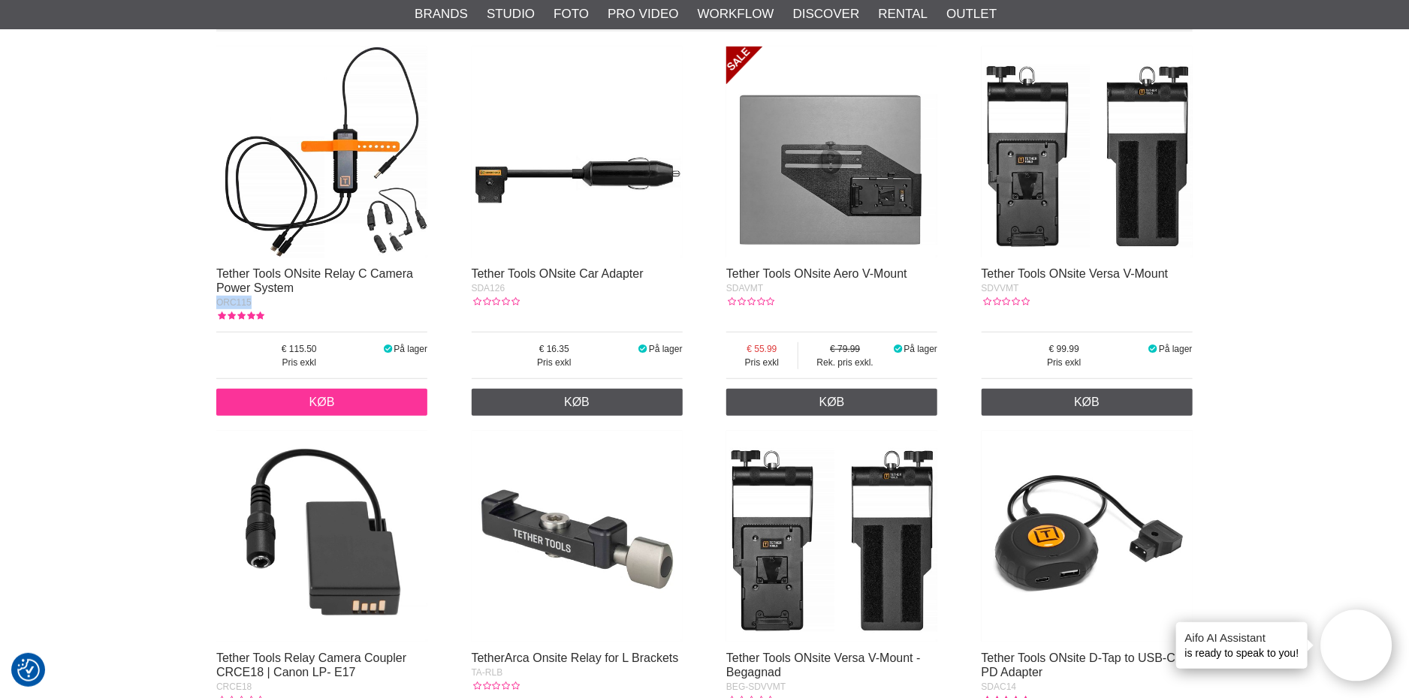
click at [331, 399] on link "Køb" at bounding box center [321, 402] width 211 height 27
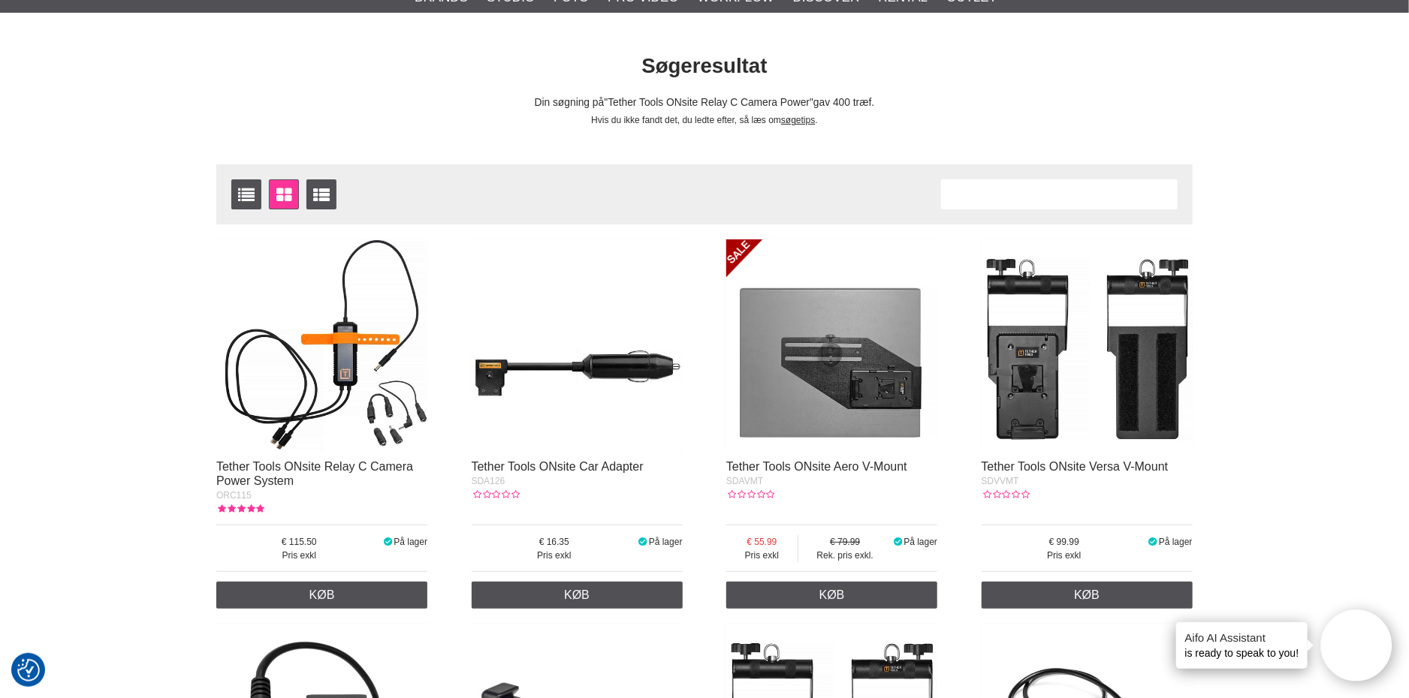
scroll to position [0, 0]
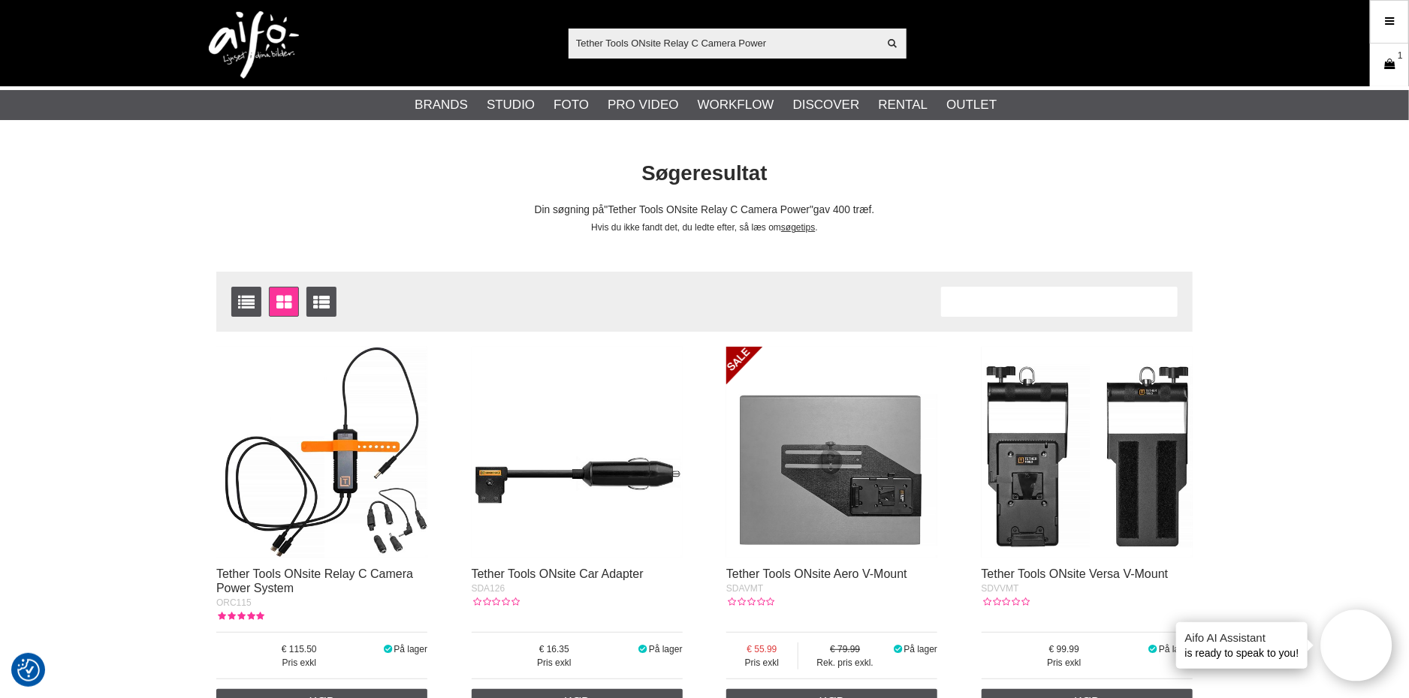
click at [1385, 60] on icon at bounding box center [1389, 64] width 15 height 17
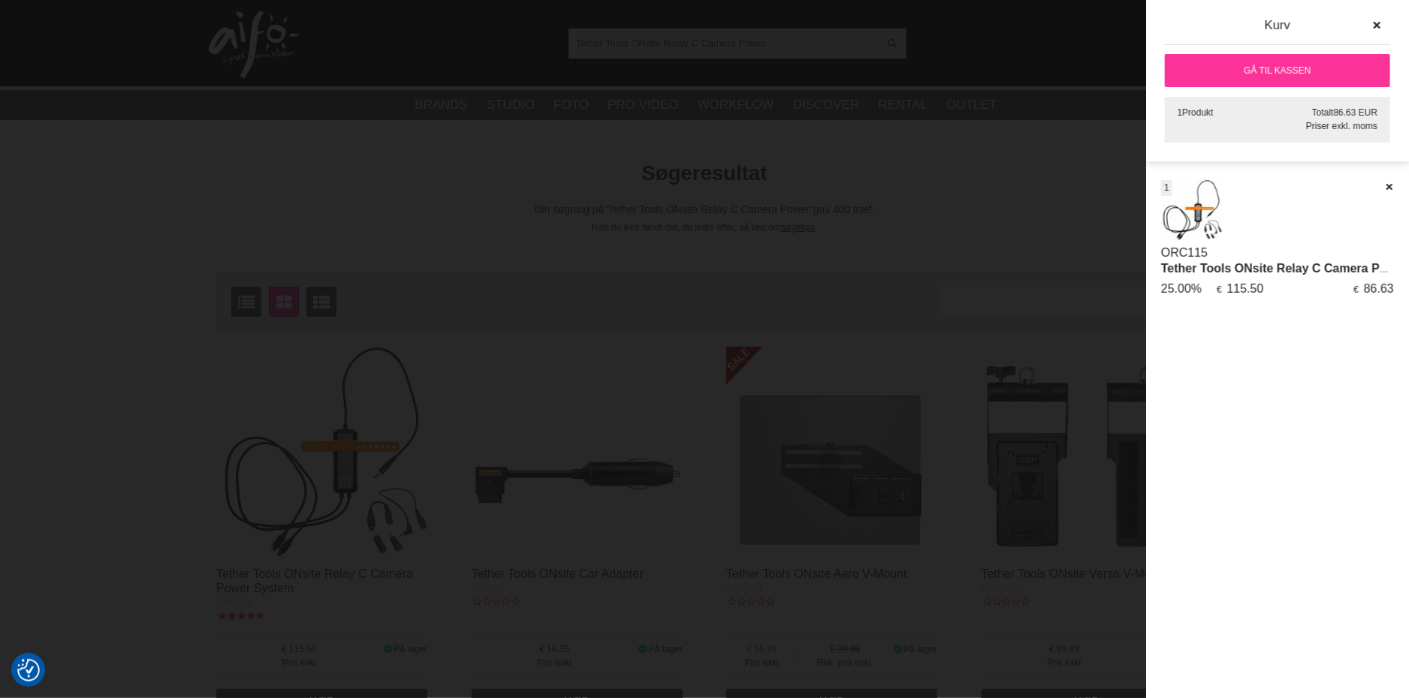
click at [1209, 270] on link "Tether Tools ONsite Relay C Camera Power System" at bounding box center [1307, 268] width 293 height 13
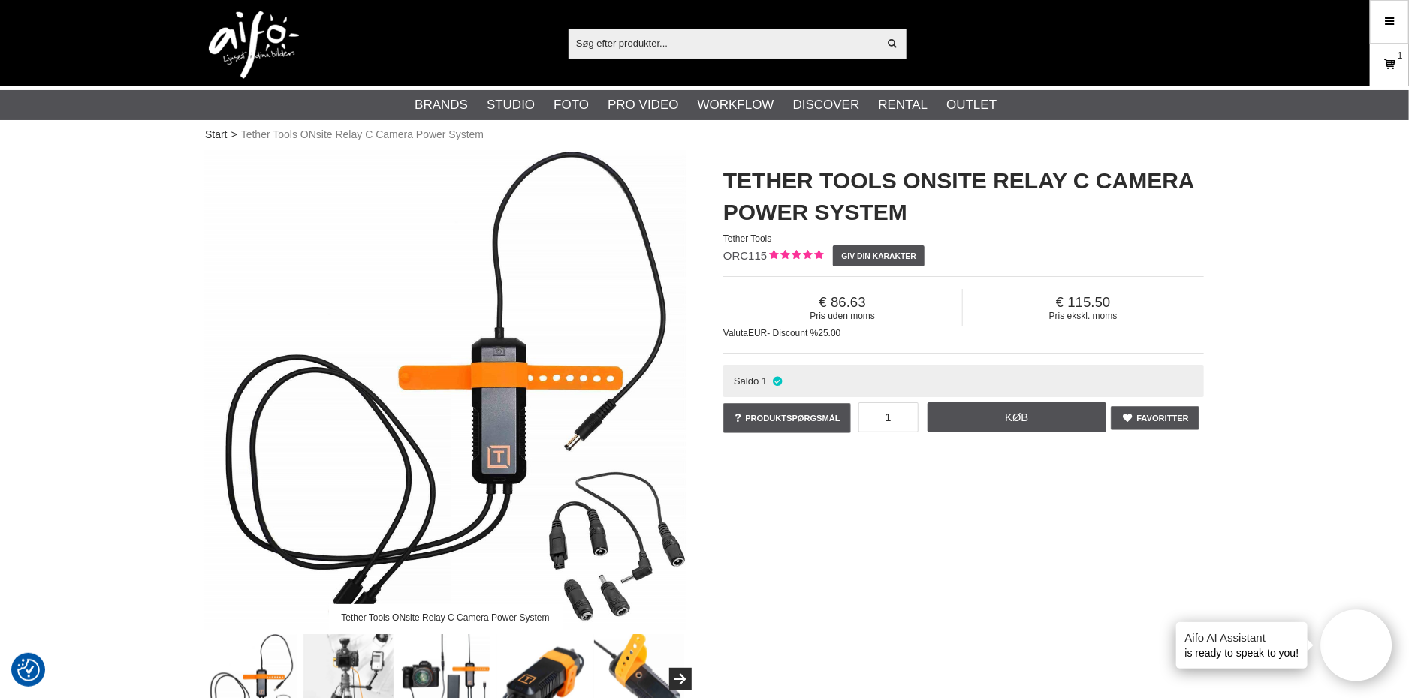
click at [1388, 63] on icon at bounding box center [1389, 64] width 15 height 17
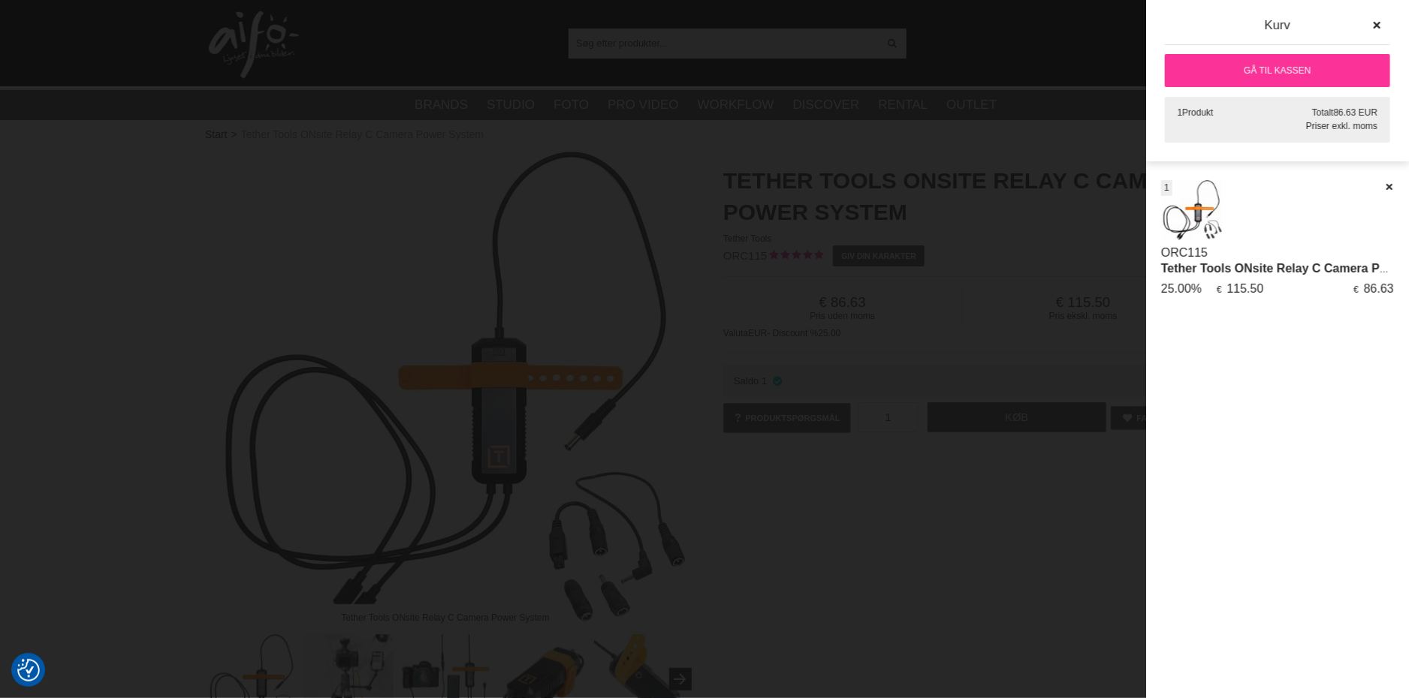
click at [1272, 271] on link "Tether Tools ONsite Relay C Camera Power System" at bounding box center [1307, 268] width 293 height 13
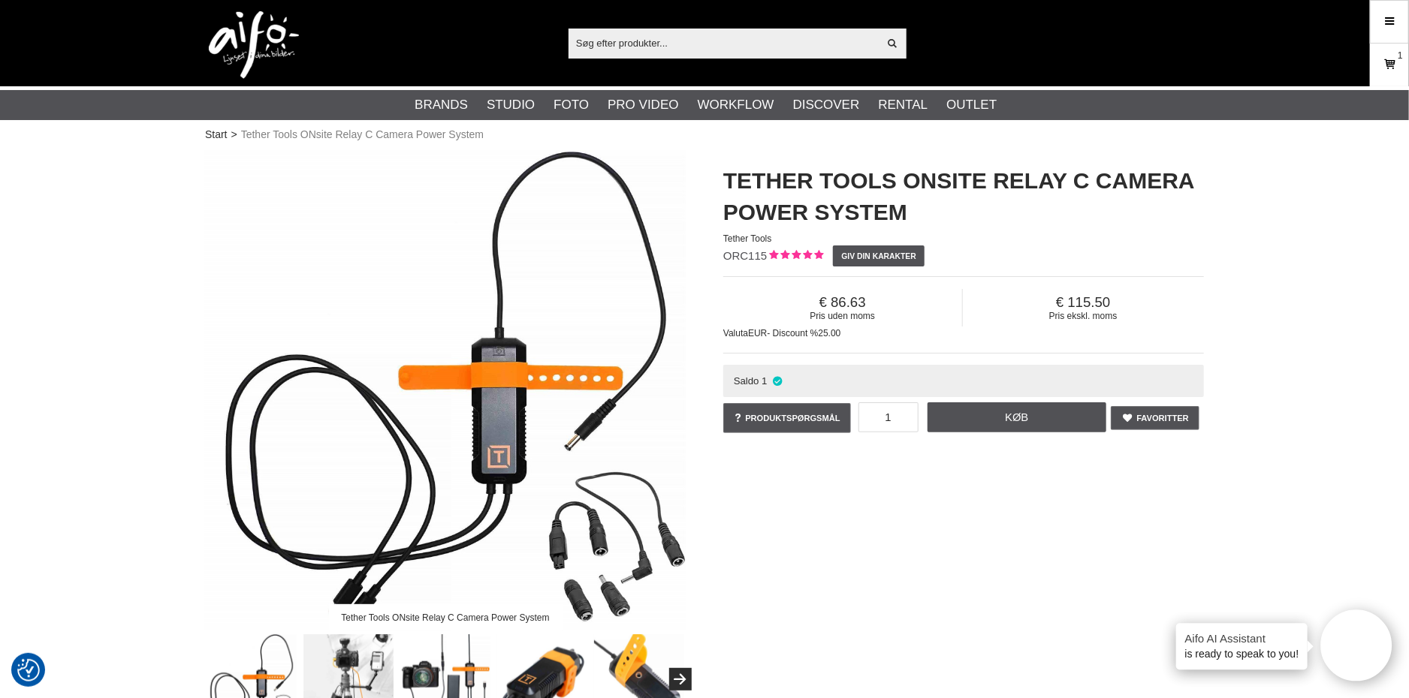
click at [1385, 59] on icon at bounding box center [1389, 64] width 15 height 17
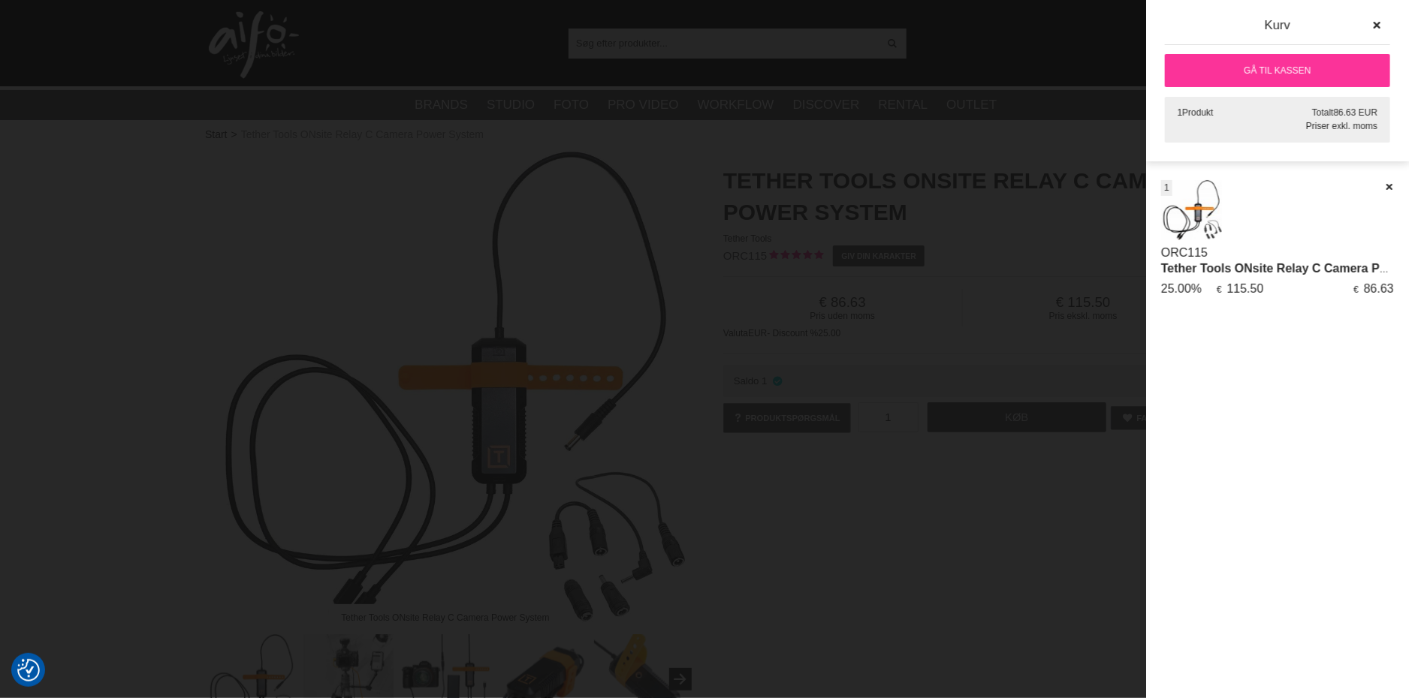
click at [1284, 81] on link "Gå til kassen" at bounding box center [1277, 70] width 225 height 33
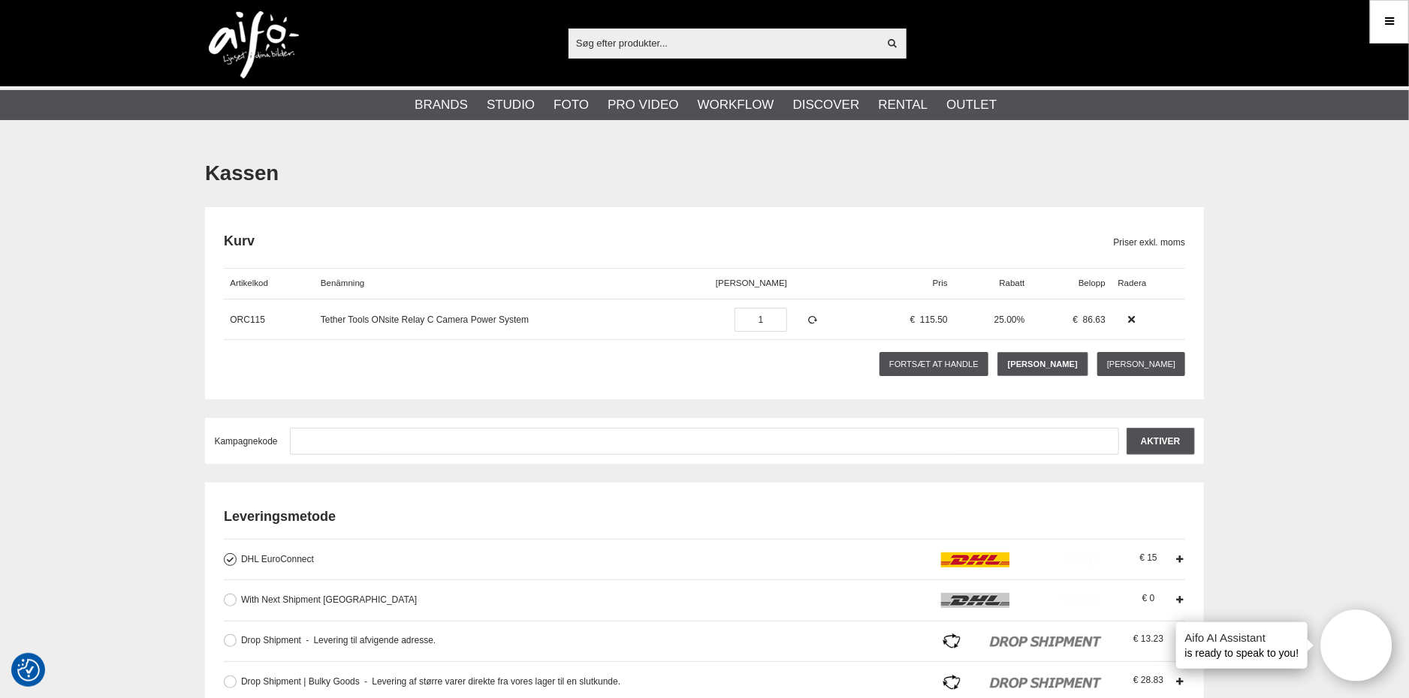
click at [623, 33] on input "text" at bounding box center [723, 43] width 310 height 23
paste input "Tether Tools Relay Camera Coupler for En- 8.00 pcs 299.00 2,392.00 El14A"
type input "Tether Tools Relay Camera Coupler for En- 8.00 pcs 299.00 2,392.00 El14A"
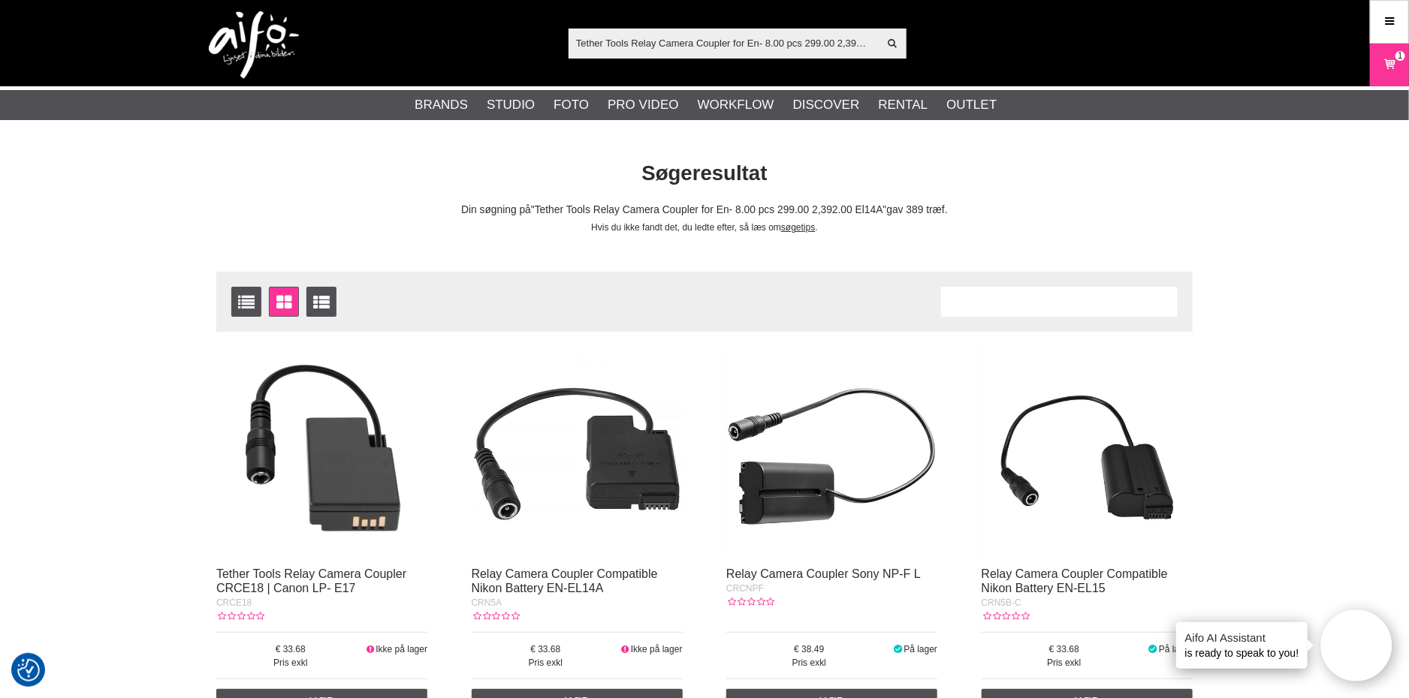
click at [864, 41] on input "Tether Tools Relay Camera Coupler for En- 8.00 pcs 299.00 2,392.00 El14A" at bounding box center [723, 43] width 310 height 23
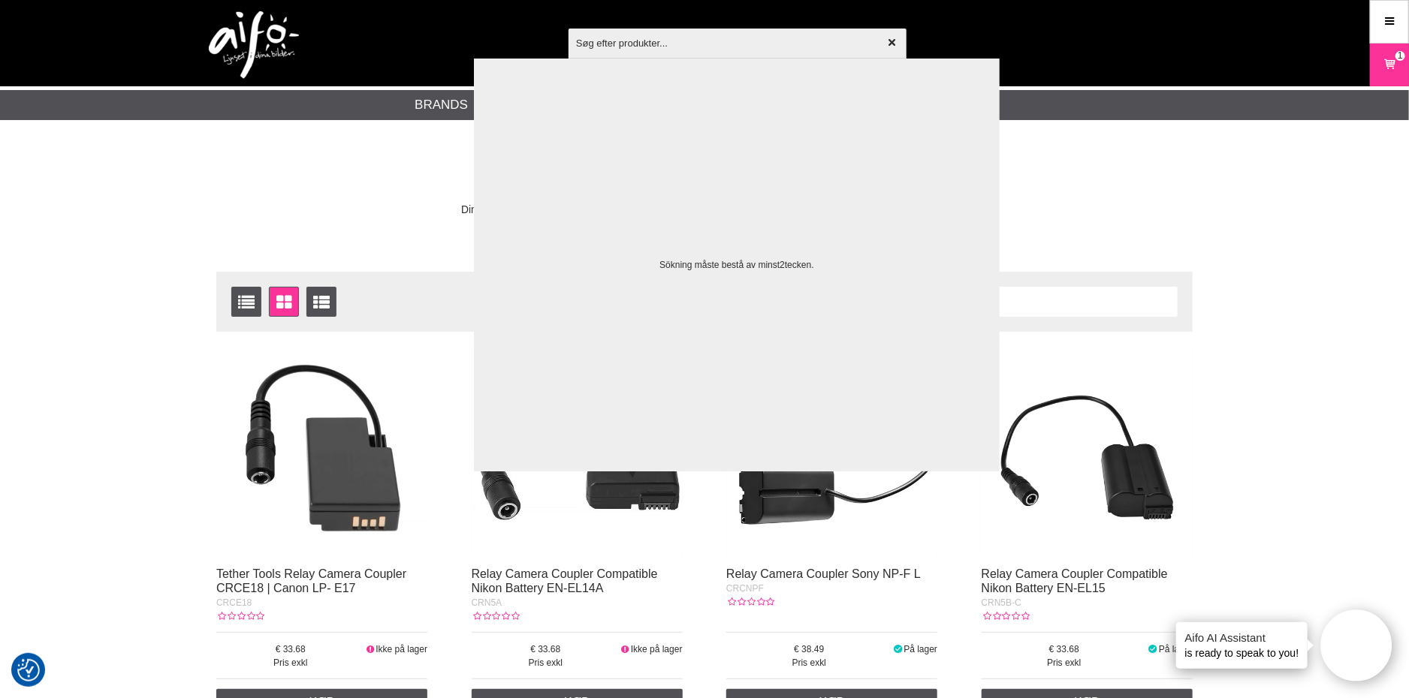
paste input "Tether Tools Relay Camera Coupler for En-El14A"
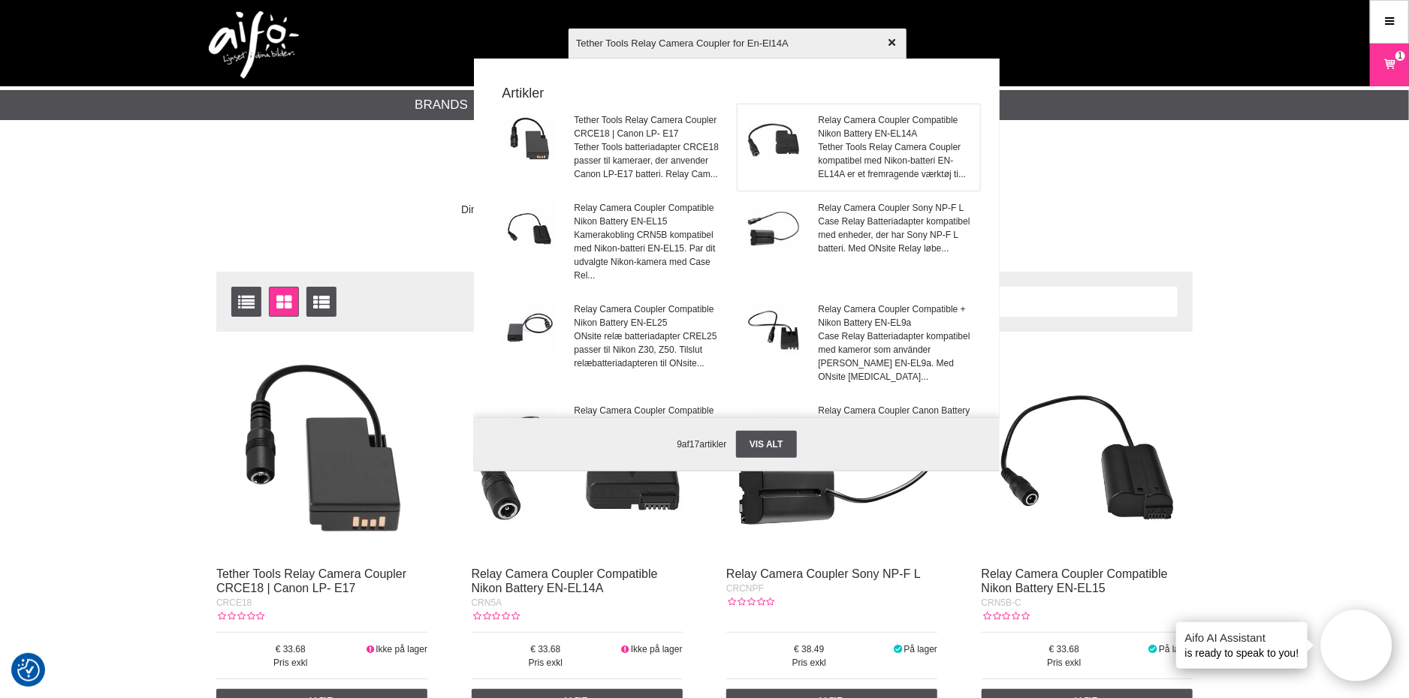
type input "Tether Tools Relay Camera Coupler for En-El14A"
click at [862, 140] on span "Relay Camera Coupler Compatible Nikon Battery EN-EL14A" at bounding box center [894, 126] width 152 height 27
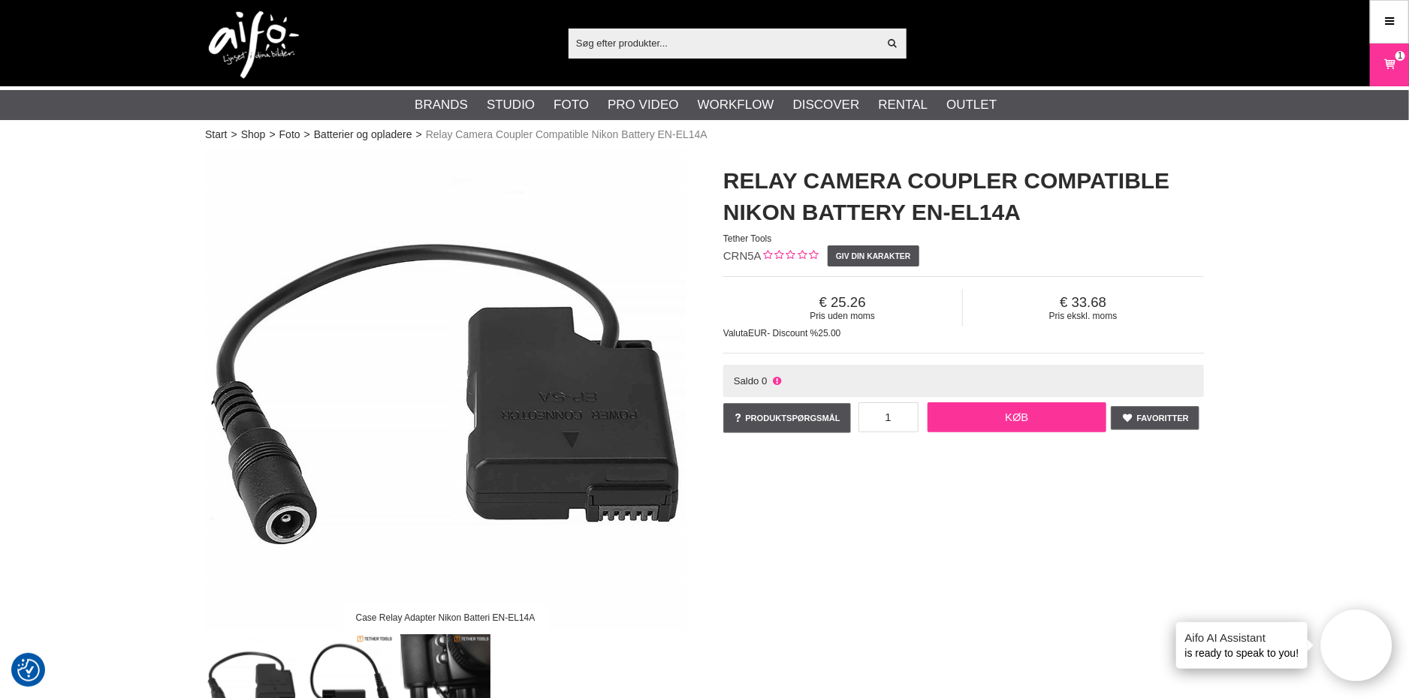
click at [1054, 423] on link "Køb" at bounding box center [1016, 417] width 179 height 30
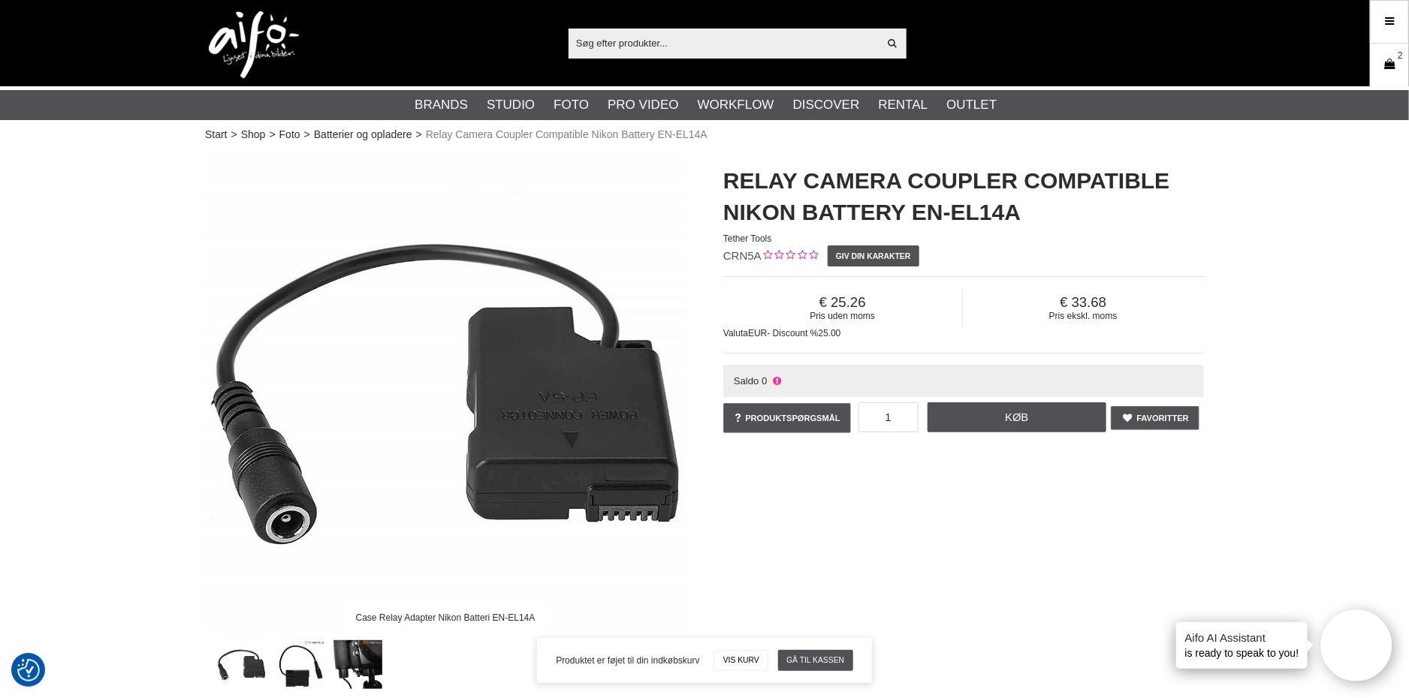
click at [1390, 72] on icon at bounding box center [1389, 64] width 15 height 17
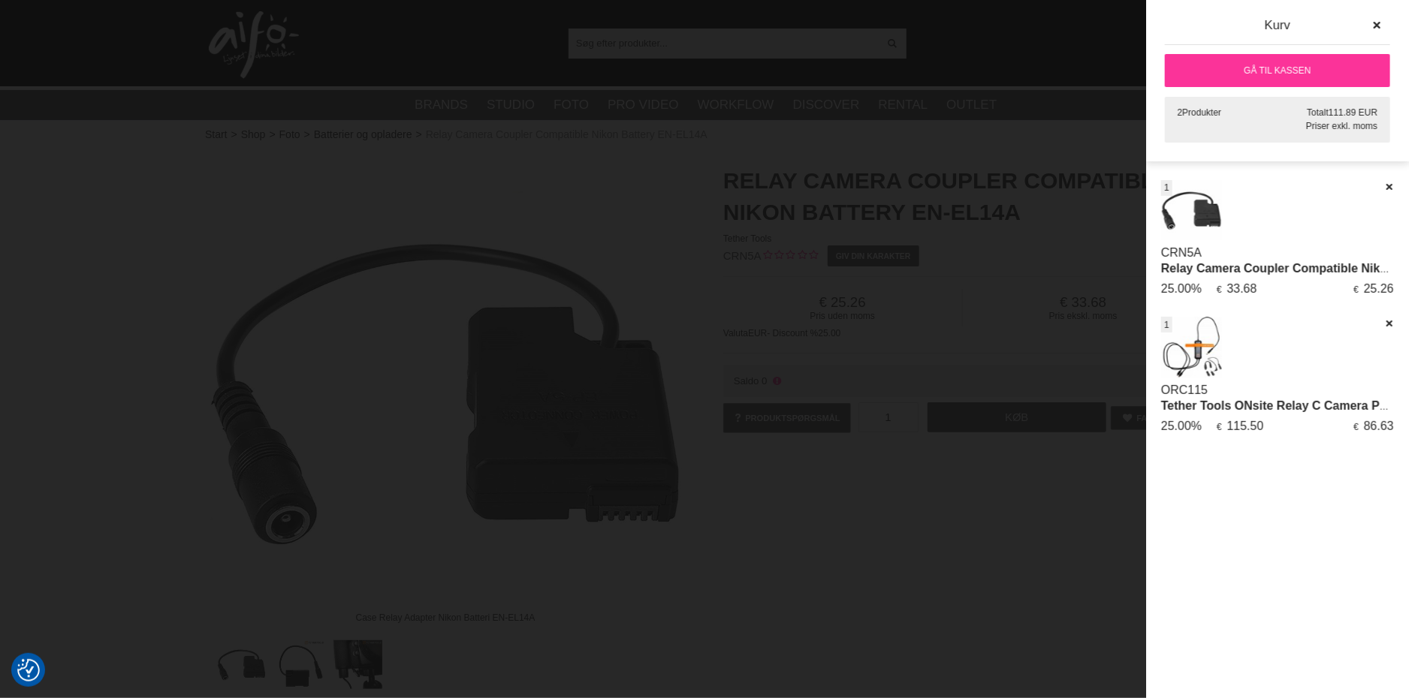
click at [1287, 68] on link "Gå til kassen" at bounding box center [1277, 70] width 225 height 33
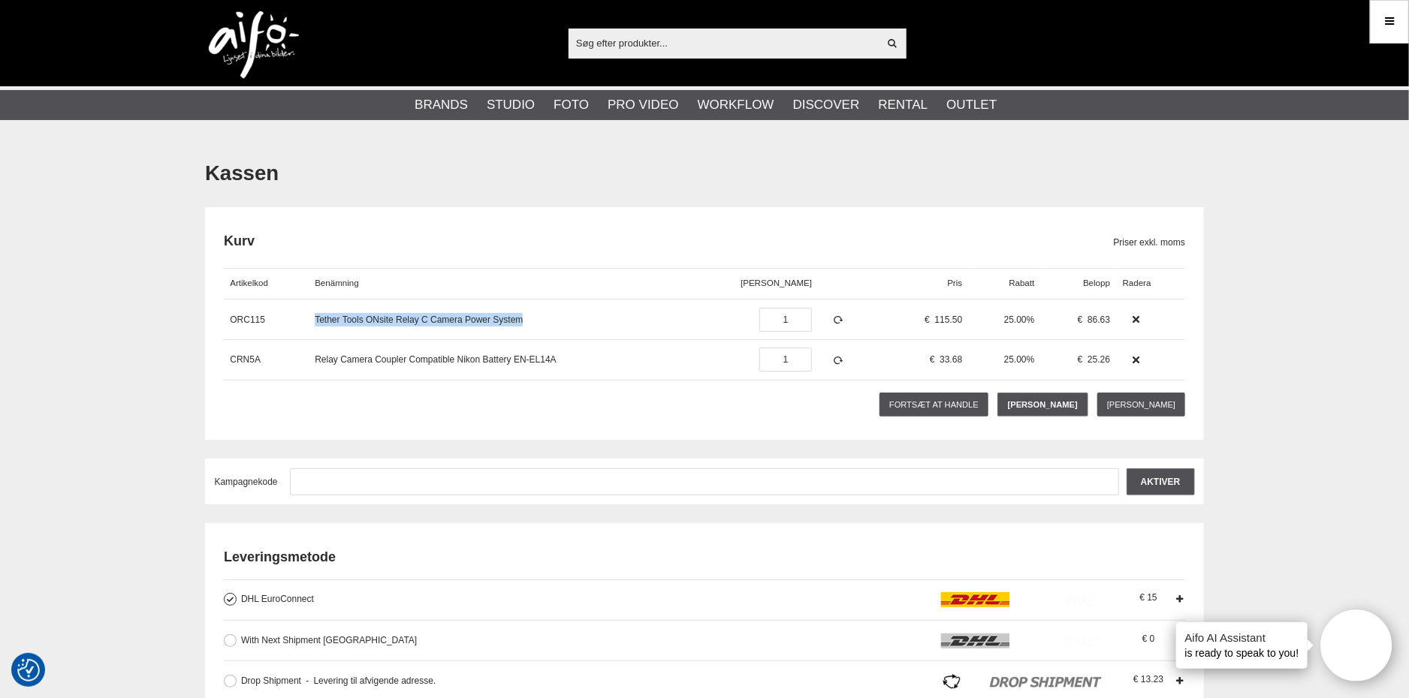
drag, startPoint x: 529, startPoint y: 320, endPoint x: 316, endPoint y: 310, distance: 213.5
click at [316, 310] on div "Tether Tools ONsite Relay C Camera Power System" at bounding box center [522, 320] width 426 height 41
copy link "Tether Tools ONsite Relay C Camera Power System"
click at [544, 323] on div "Tether Tools ONsite Relay C Camera Power System" at bounding box center [522, 320] width 426 height 41
click at [538, 318] on div "Tether Tools ONsite Relay C Camera Power System" at bounding box center [522, 320] width 426 height 41
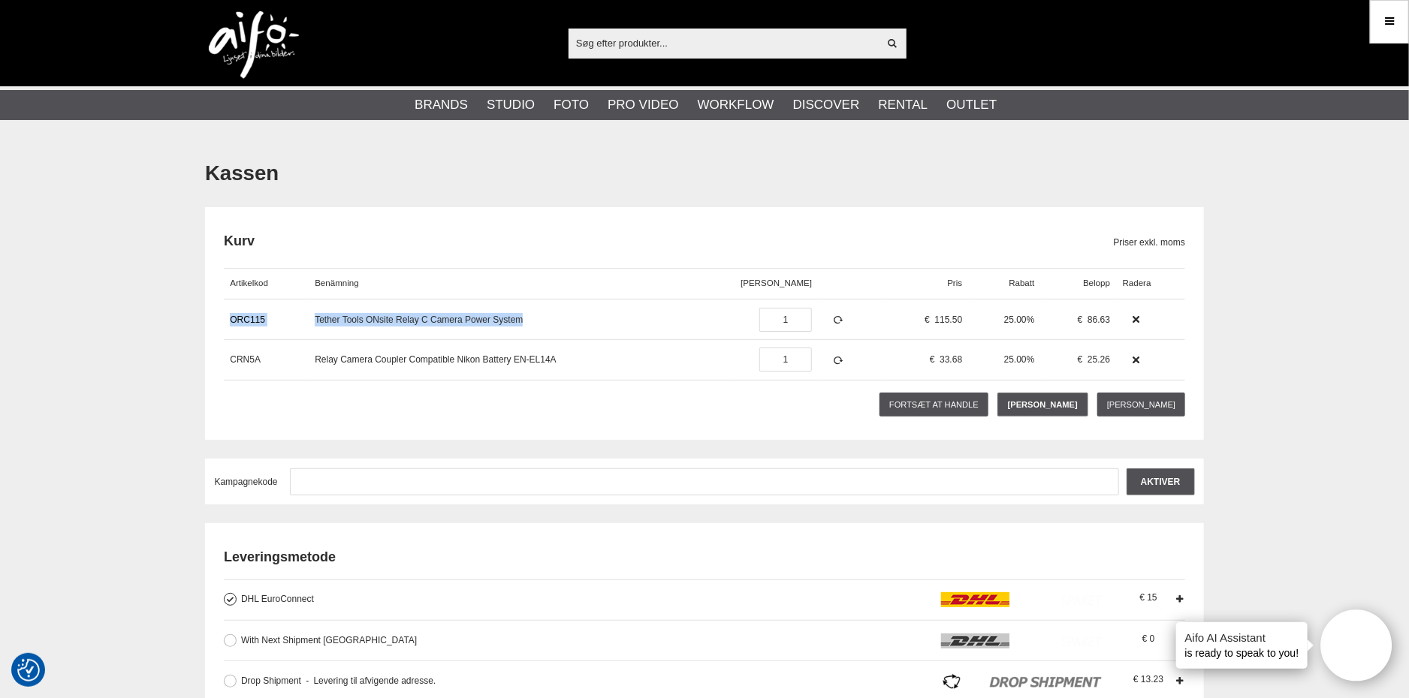
drag, startPoint x: 536, startPoint y: 317, endPoint x: 231, endPoint y: 319, distance: 304.9
click at [231, 319] on div "ORC115 Tether Tools ONsite Relay C Camera Power System St 1 115.50 25.00% 86.63" at bounding box center [704, 320] width 961 height 41
copy div "ORC115 Tether Tools ONsite Relay C Camera Power System"
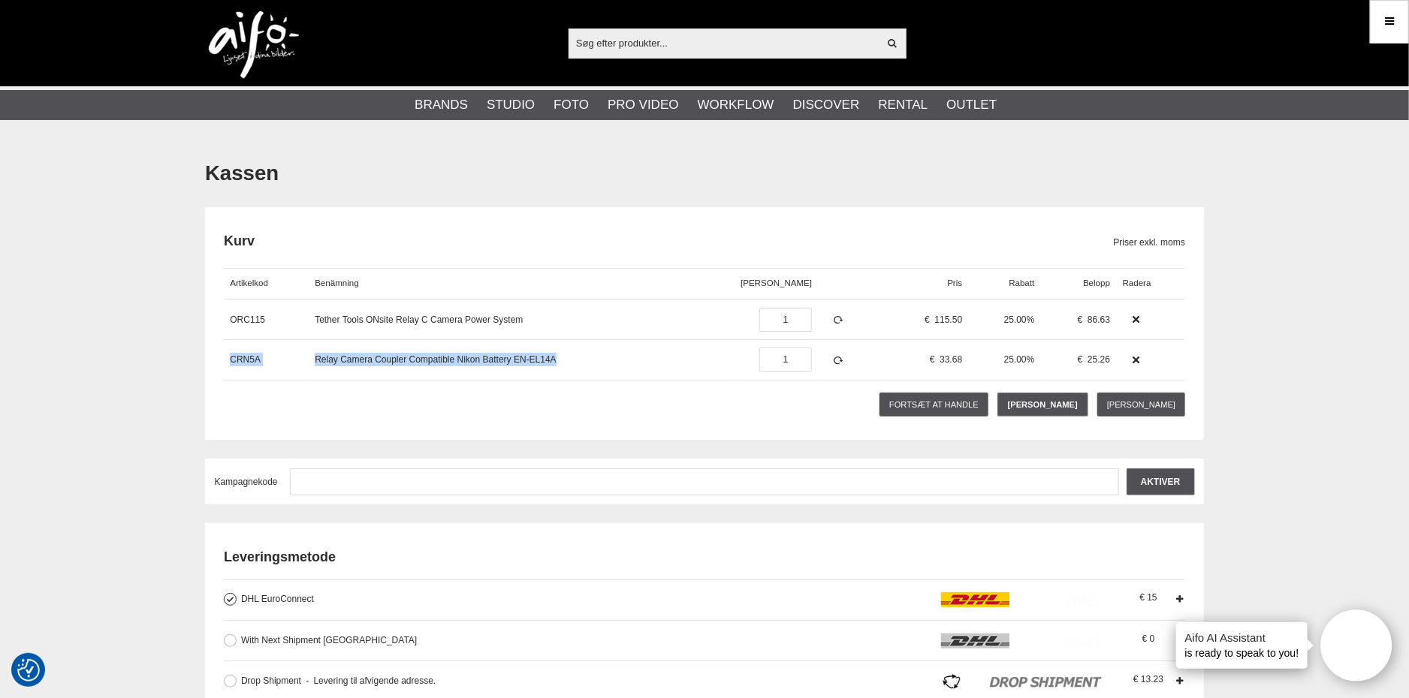
drag, startPoint x: 229, startPoint y: 355, endPoint x: 577, endPoint y: 363, distance: 347.7
click at [577, 363] on div "CRN5A Relay Camera Coupler Compatible Nikon Battery EN-EL14A St 1 33.68 25.00% …" at bounding box center [704, 359] width 961 height 41
copy div "CRN5A Relay Camera Coupler Compatible Nikon Battery EN-EL14A"
type input "8"
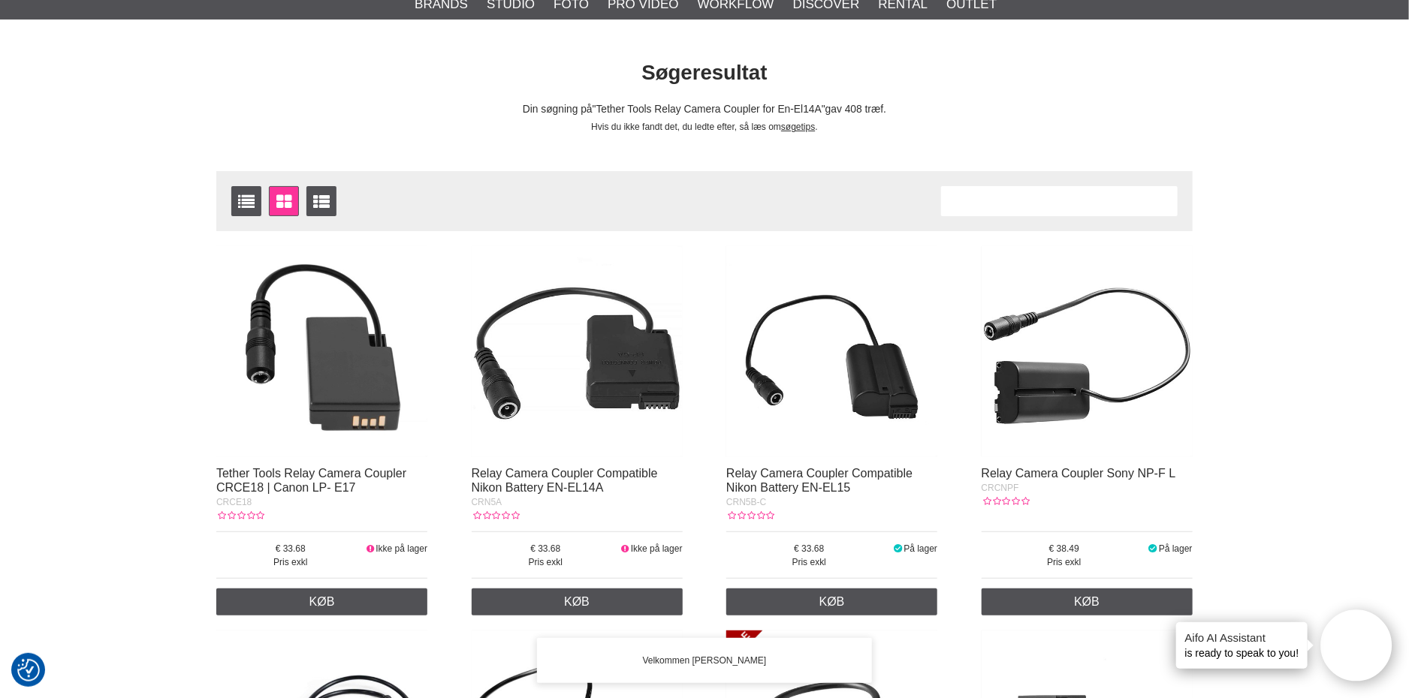
scroll to position [225, 0]
